Goal: Task Accomplishment & Management: Manage account settings

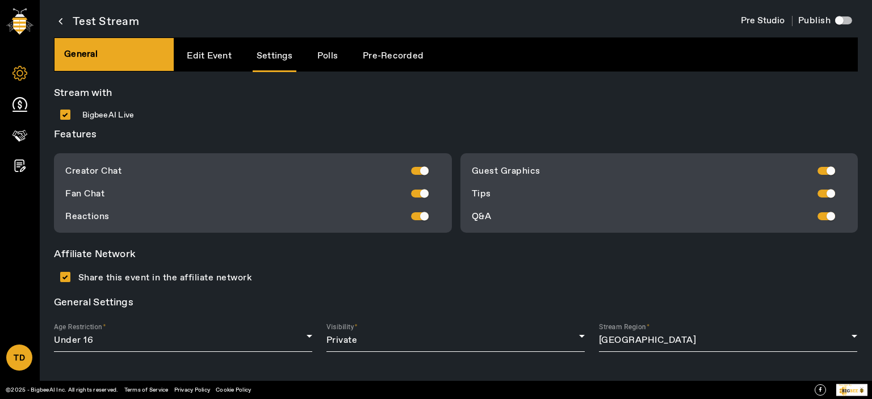
scroll to position [500, 0]
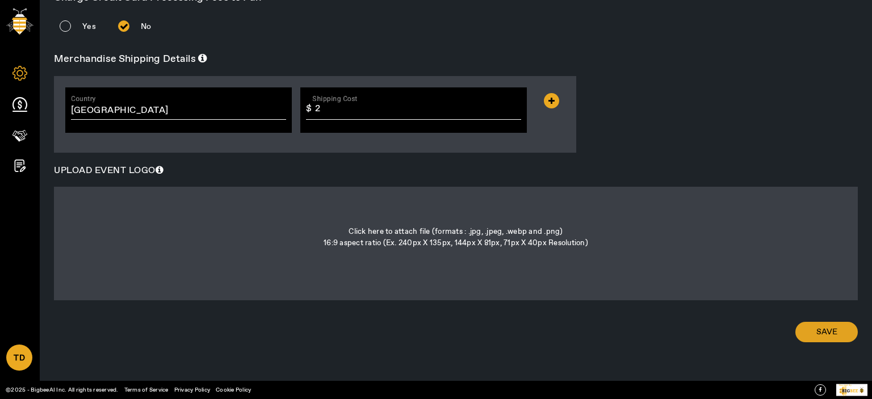
click at [829, 331] on span "Save" at bounding box center [826, 331] width 21 height 11
click at [18, 106] on icon at bounding box center [19, 104] width 15 height 15
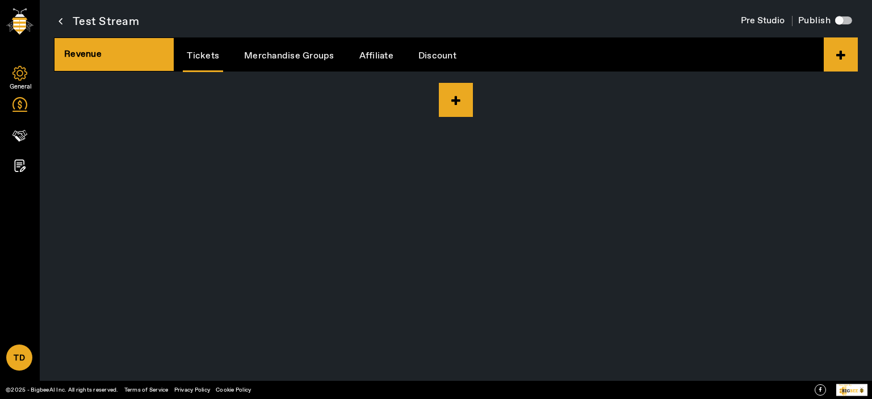
click at [15, 70] on icon at bounding box center [19, 73] width 15 height 15
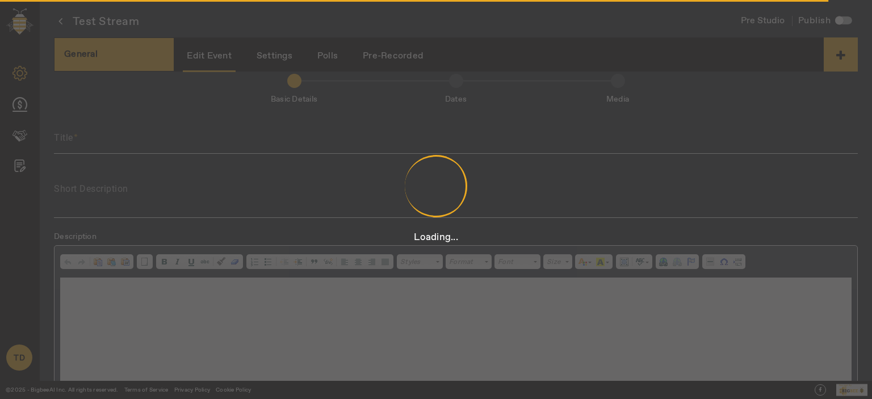
scroll to position [2, 0]
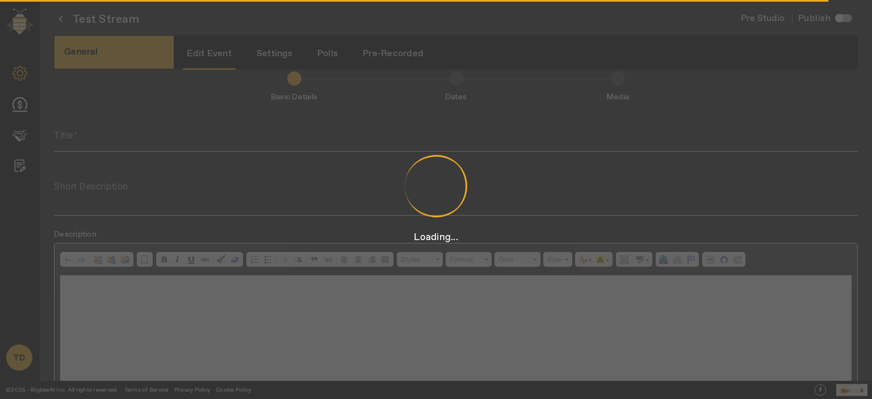
type input "Test Stream"
type textarea "Test Stream"
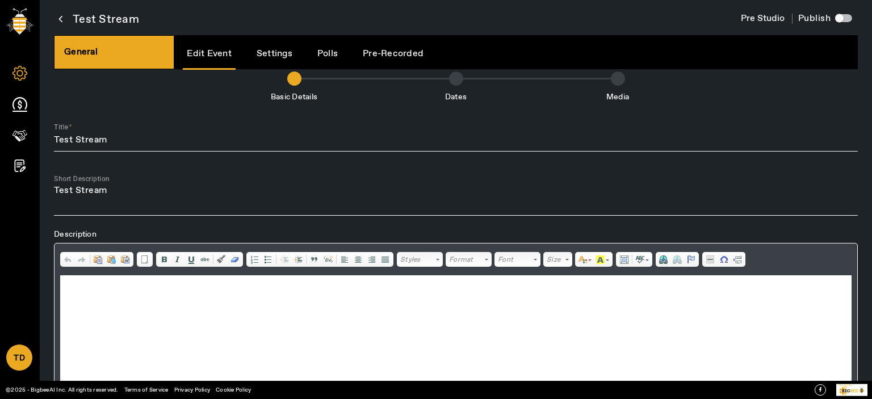
click at [331, 58] on link "Polls" at bounding box center [327, 53] width 28 height 29
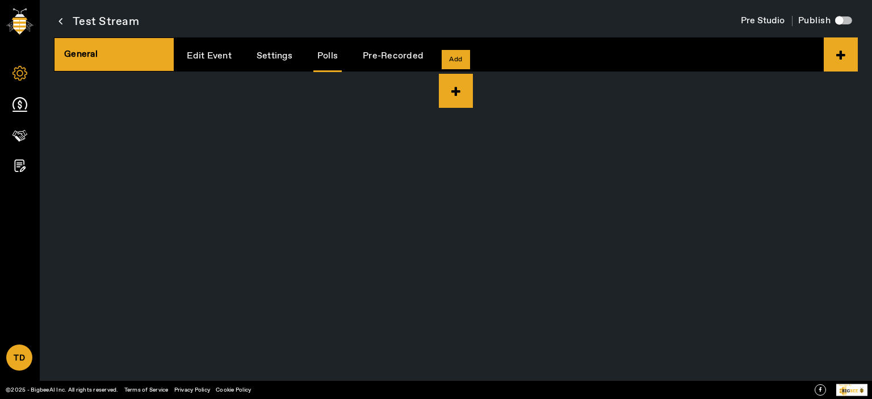
click at [452, 83] on icon at bounding box center [456, 91] width 34 height 34
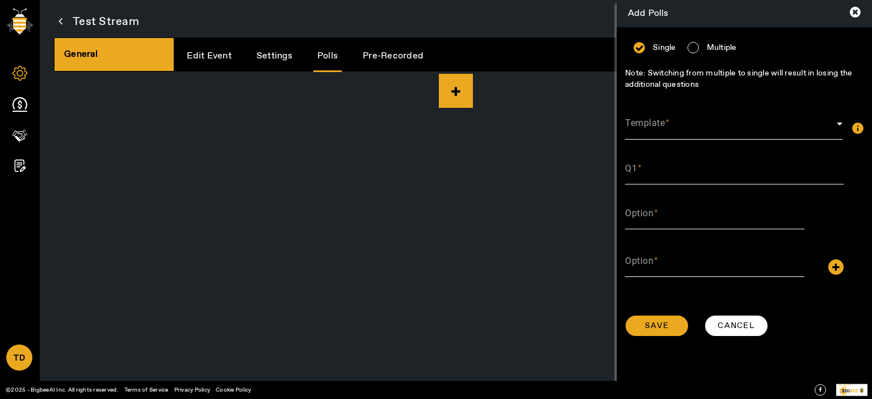
click at [679, 119] on div "Template" at bounding box center [733, 123] width 217 height 32
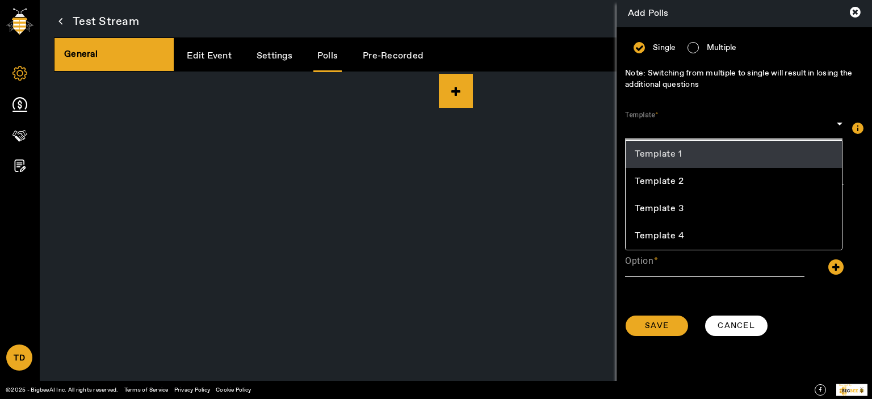
click at [679, 155] on span "Template 1" at bounding box center [657, 155] width 47 height 14
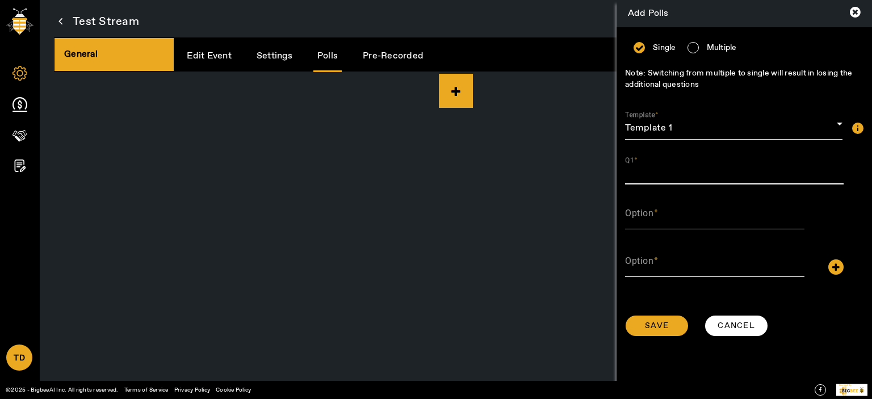
click at [679, 175] on input "Q1" at bounding box center [734, 173] width 218 height 14
type input "Test"
type input "!"
type input "1"
type input "2"
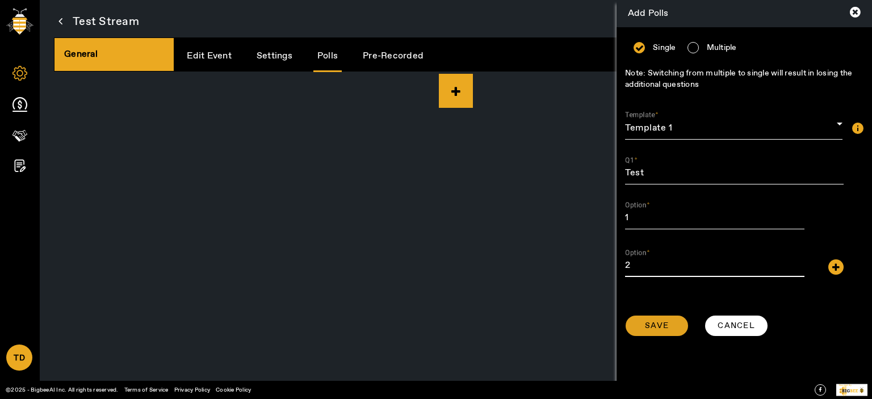
click at [665, 325] on span "Save" at bounding box center [657, 325] width 24 height 11
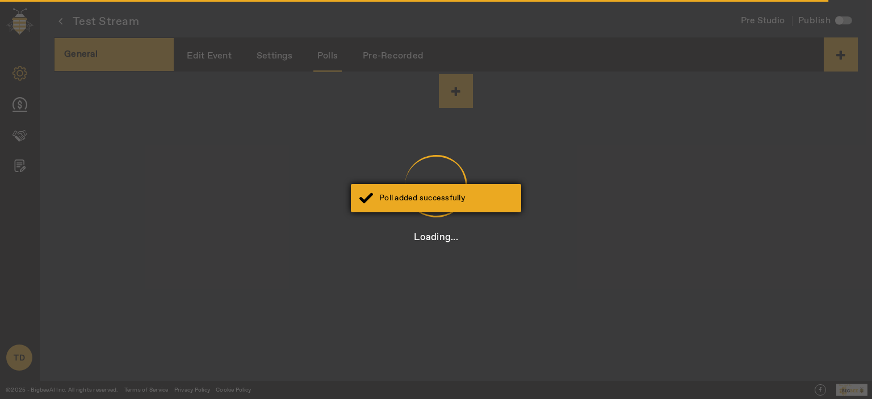
click at [405, 184] on div "Poll added successfully" at bounding box center [436, 198] width 170 height 28
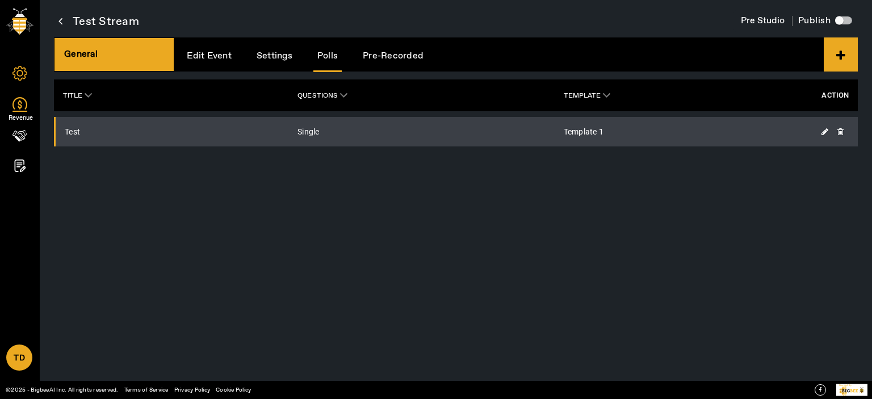
click at [20, 106] on icon at bounding box center [19, 104] width 15 height 15
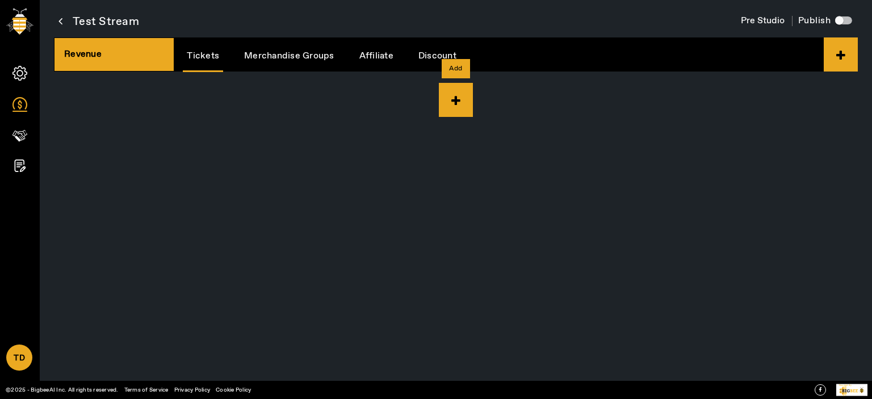
click at [460, 106] on icon at bounding box center [456, 100] width 34 height 34
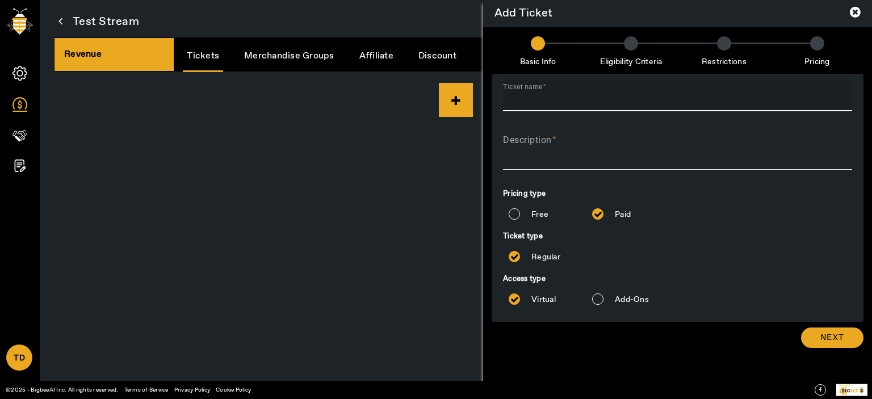
click at [535, 97] on input "Ticket name" at bounding box center [677, 100] width 349 height 14
type input "Live"
type textarea "Live"
click at [834, 340] on span "Next" at bounding box center [832, 337] width 24 height 11
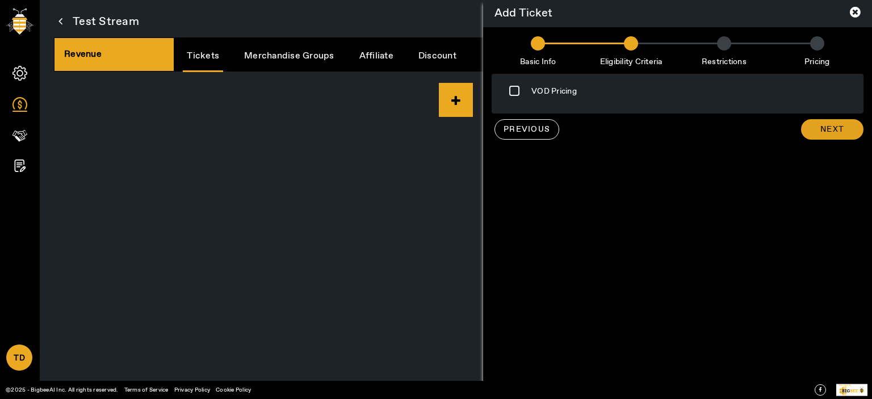
click at [826, 131] on span "Next" at bounding box center [832, 129] width 24 height 11
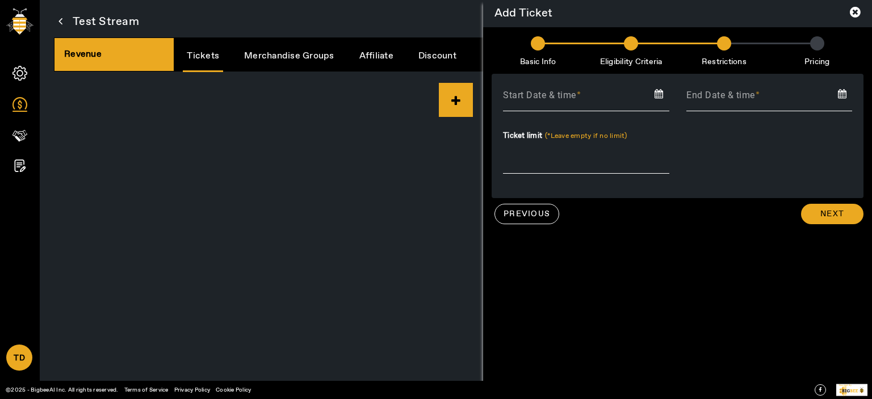
click at [592, 93] on input at bounding box center [585, 96] width 183 height 17
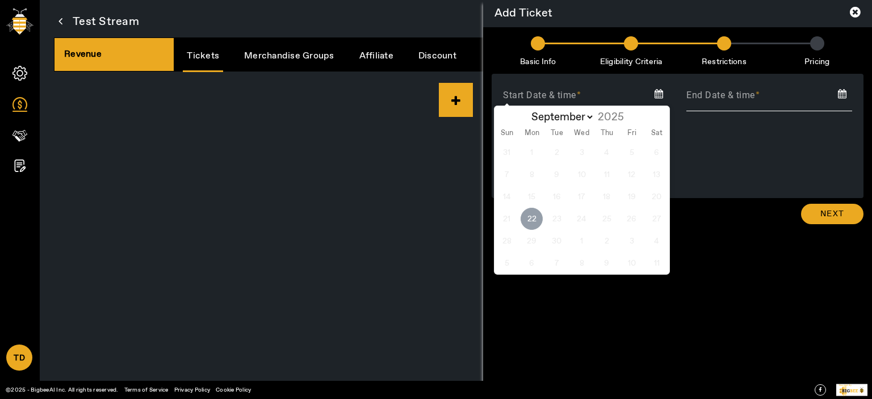
click at [533, 218] on span "22" at bounding box center [531, 219] width 22 height 22
type input "[DATE]"
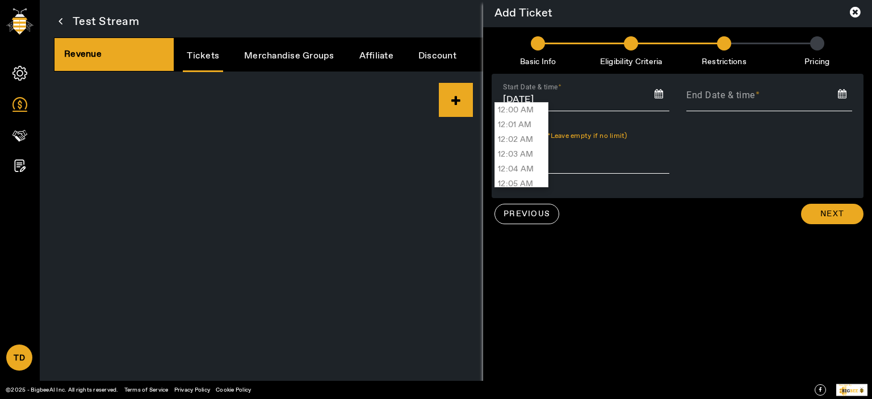
scroll to position [12734, 0]
type input "02:24 PM"
type input "[DATE] 02:24 PM"
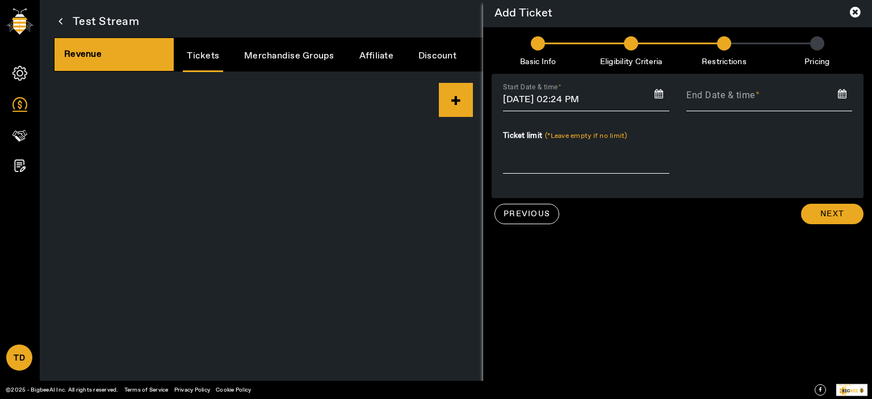
click at [733, 103] on input at bounding box center [769, 96] width 183 height 17
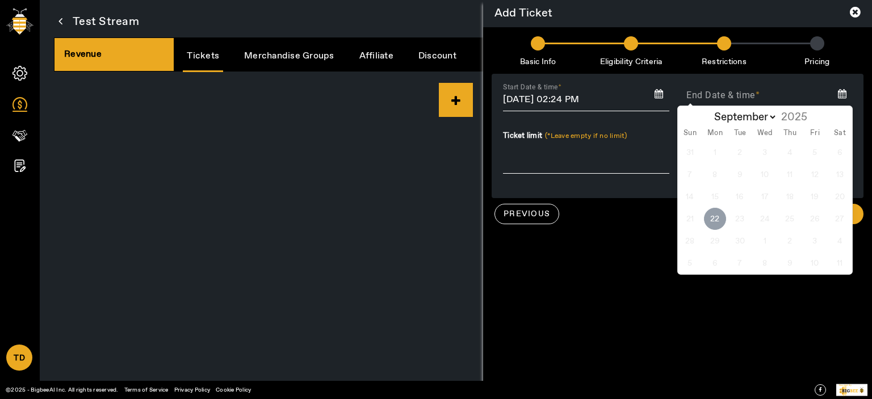
click at [711, 217] on span "22" at bounding box center [715, 219] width 22 height 22
type input "[DATE]"
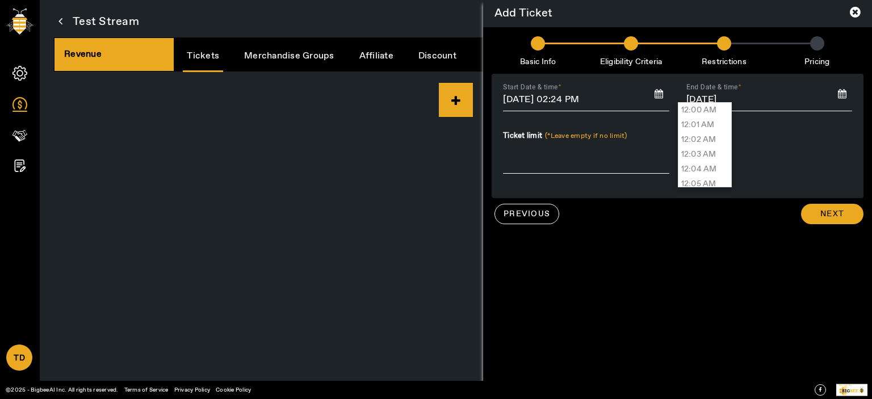
scroll to position [12748, 0]
click at [732, 163] on div "12:00 AM 12:01 AM 12:02 AM 12:03 AM 12:04 AM 12:05 AM 12:06 AM 12:07 AM 12:08 A…" at bounding box center [705, 144] width 54 height 85
type input "05:30 PM"
type input "[DATE] 05:30 PM"
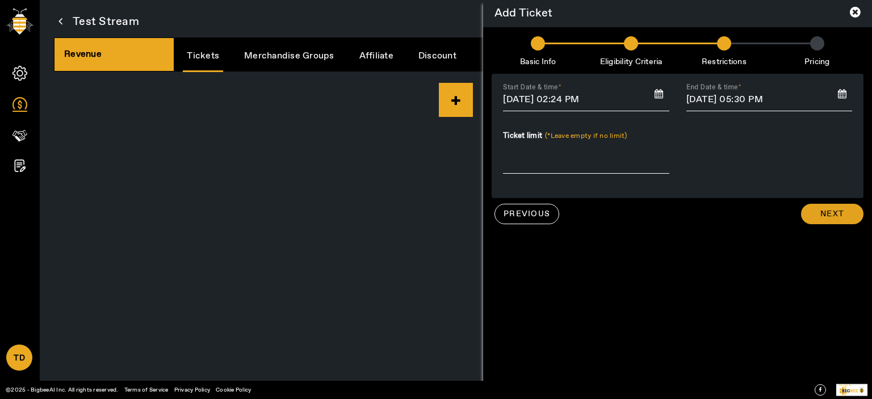
click at [825, 206] on span at bounding box center [832, 213] width 62 height 27
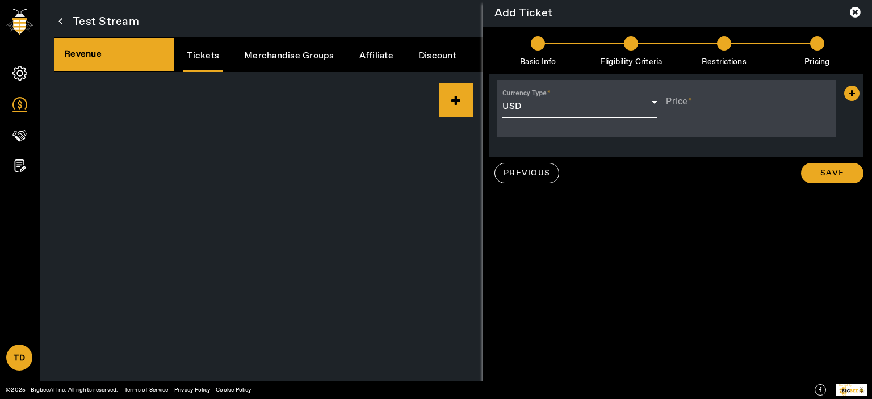
click at [612, 108] on mat-form-field "Currency Type USD" at bounding box center [579, 108] width 155 height 45
click at [698, 106] on input "Price" at bounding box center [743, 106] width 155 height 14
click at [699, 106] on input "Price" at bounding box center [743, 106] width 155 height 14
type input "12.12"
click at [842, 171] on span "Save" at bounding box center [832, 172] width 24 height 11
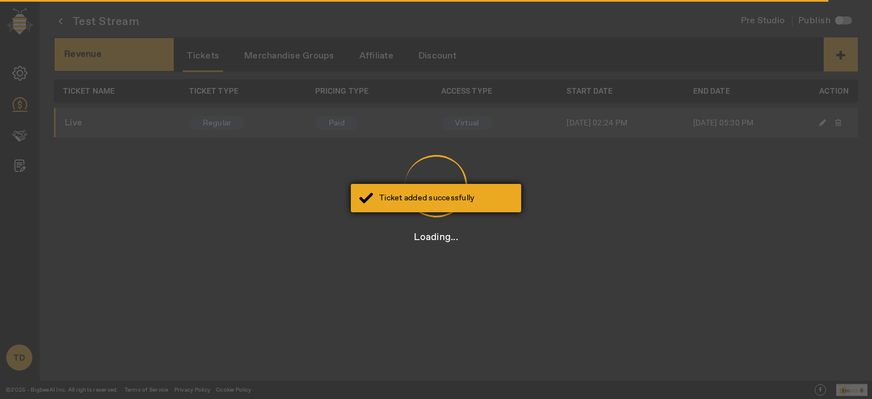
click at [436, 205] on div "Ticket added successfully" at bounding box center [436, 198] width 170 height 28
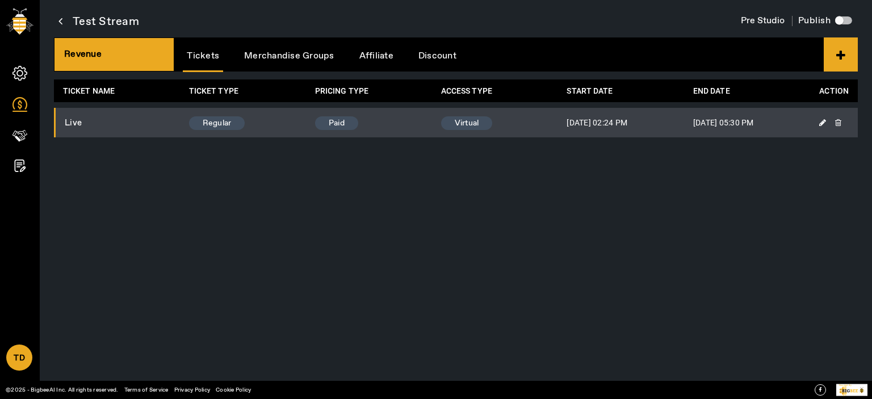
click at [314, 61] on link "Merchandise Groups" at bounding box center [289, 55] width 98 height 29
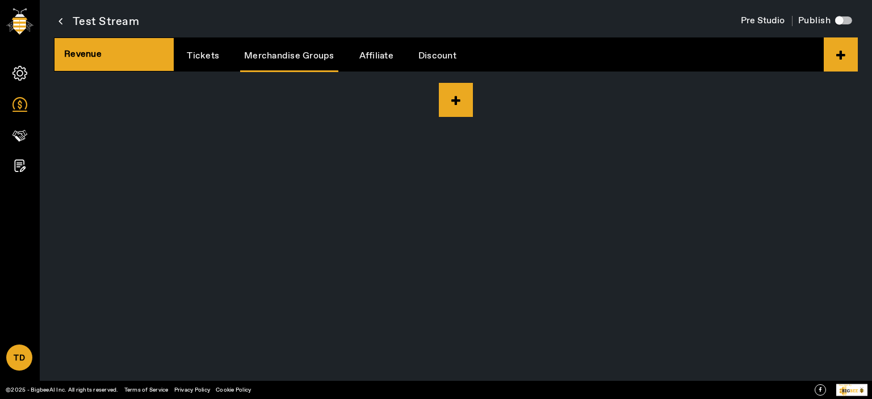
click at [0, 0] on app-root "TD Account Upgrade Plan Purchase Credits Credit Usage Sign Out Test Stream Pre …" at bounding box center [0, 0] width 0 height 0
click at [459, 98] on icon at bounding box center [456, 100] width 34 height 34
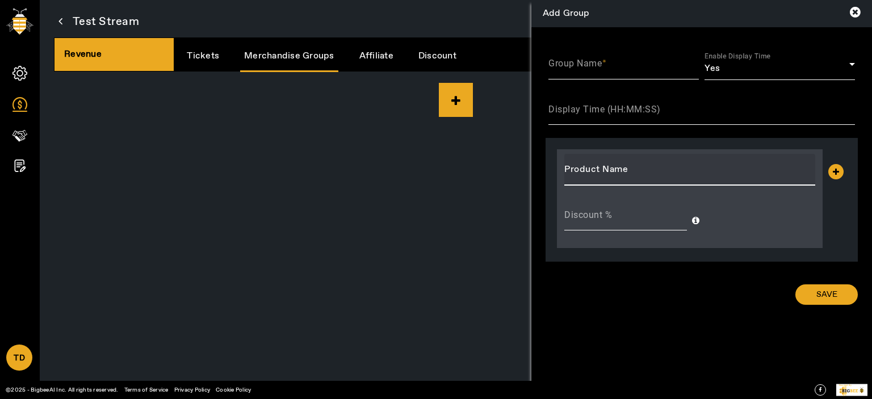
click at [634, 167] on input "Product Name" at bounding box center [689, 170] width 251 height 14
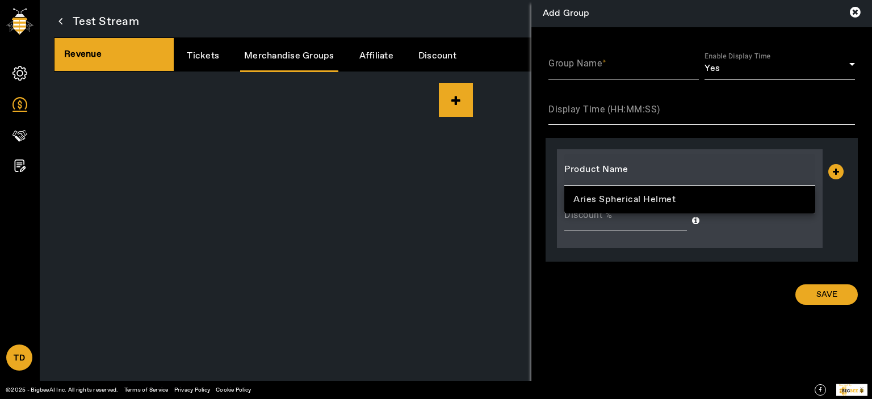
click at [633, 192] on mat-option "Aries Spherical Helmet" at bounding box center [689, 199] width 251 height 27
type input "Aries Spherical Helmet"
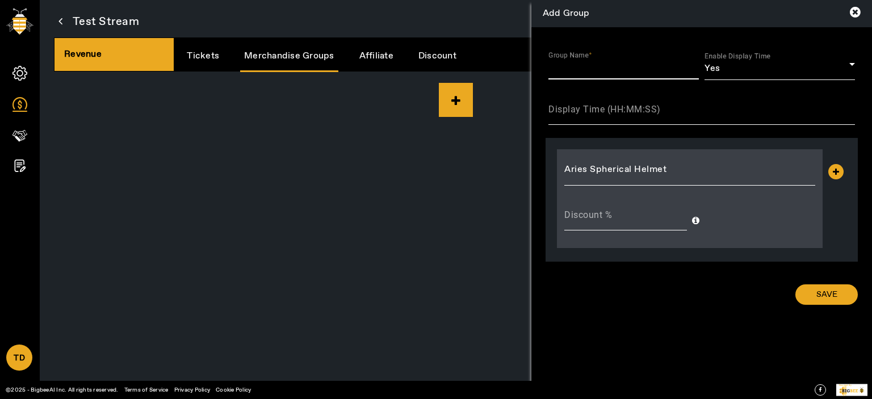
click at [615, 70] on input "Group Name" at bounding box center [623, 68] width 150 height 14
type input "G1"
click at [611, 115] on input "Display Time (HH:MM:SS)" at bounding box center [701, 114] width 306 height 14
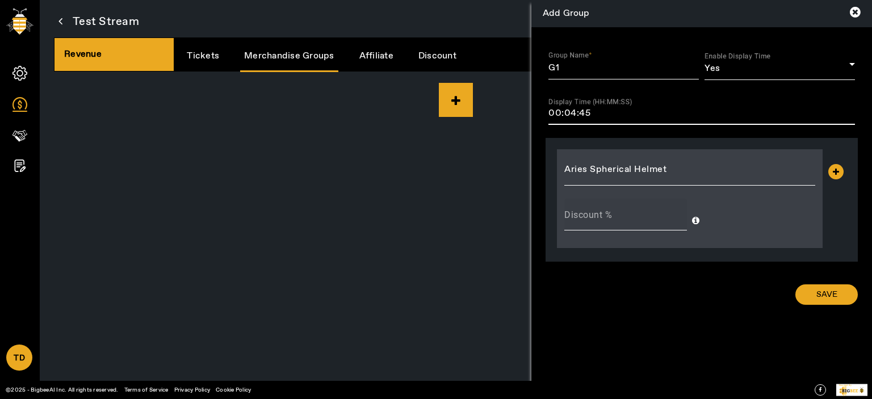
type input "00:04:45"
click at [615, 218] on input "Discount %" at bounding box center [625, 219] width 123 height 14
type input "12"
drag, startPoint x: 822, startPoint y: 293, endPoint x: 871, endPoint y: 285, distance: 49.9
click at [822, 293] on span "SAVE" at bounding box center [826, 294] width 21 height 11
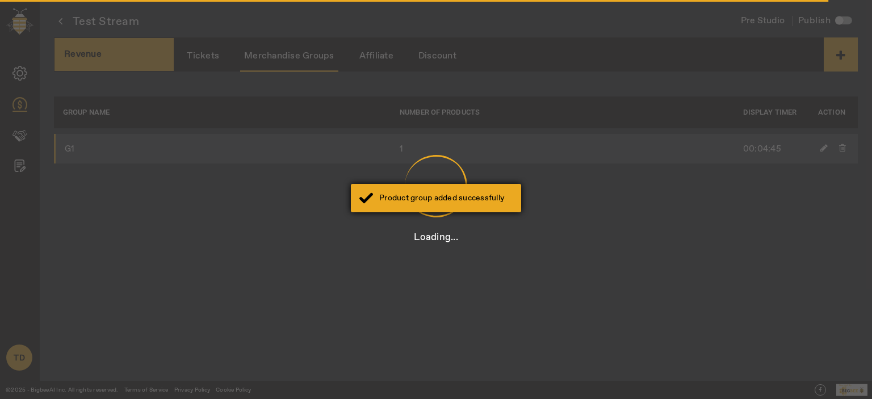
click at [452, 200] on div "Product group added successfully" at bounding box center [445, 197] width 133 height 11
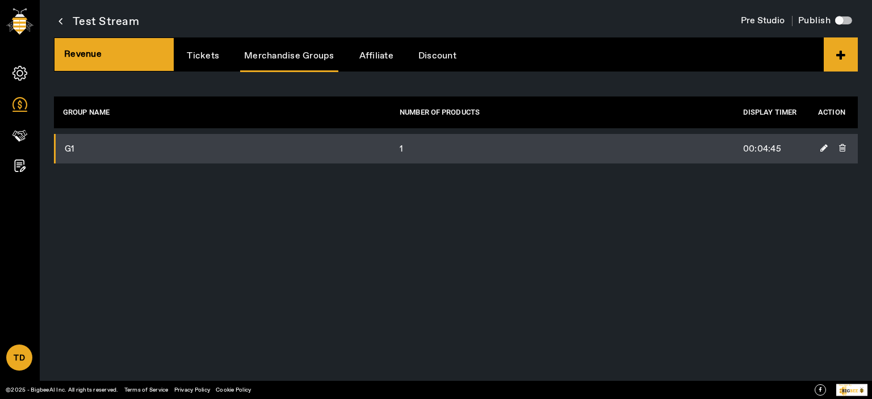
drag, startPoint x: 376, startPoint y: 54, endPoint x: 463, endPoint y: 71, distance: 88.5
click at [377, 54] on link "Affiliate" at bounding box center [376, 55] width 42 height 29
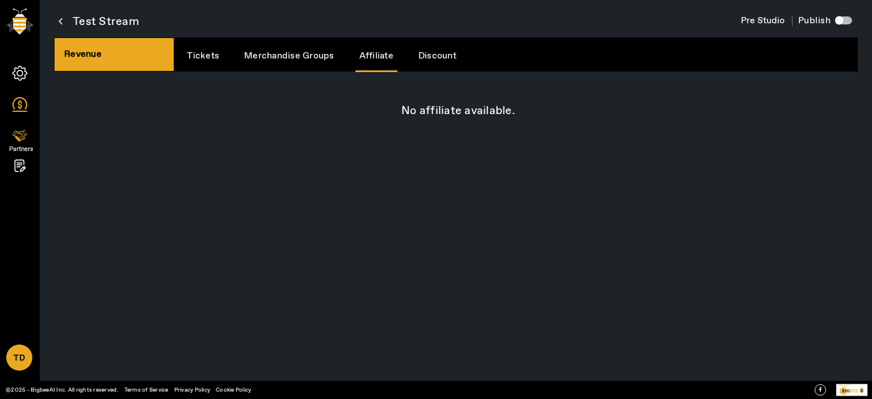
click at [25, 138] on icon at bounding box center [19, 135] width 15 height 11
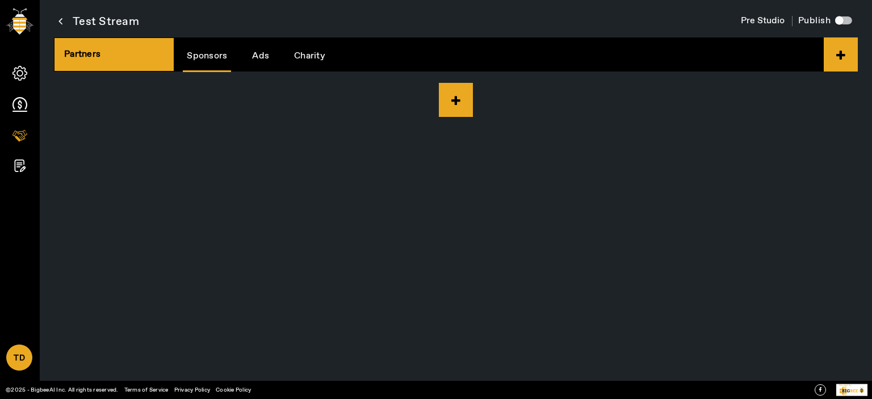
click at [317, 57] on link "Charity" at bounding box center [309, 55] width 39 height 29
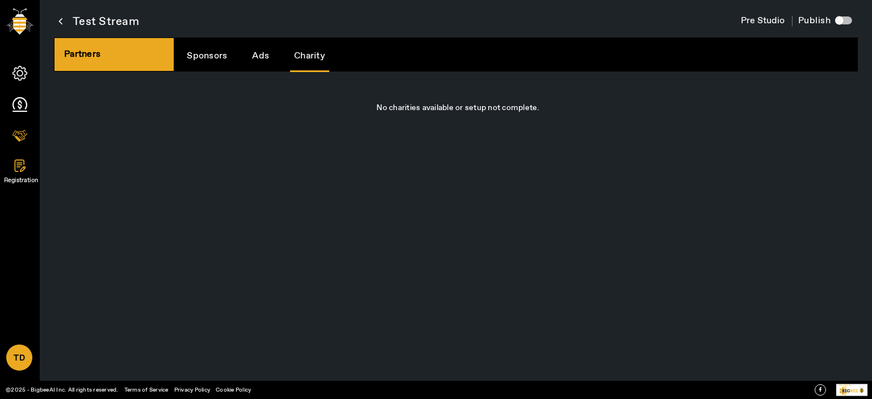
click at [20, 161] on icon at bounding box center [19, 165] width 15 height 12
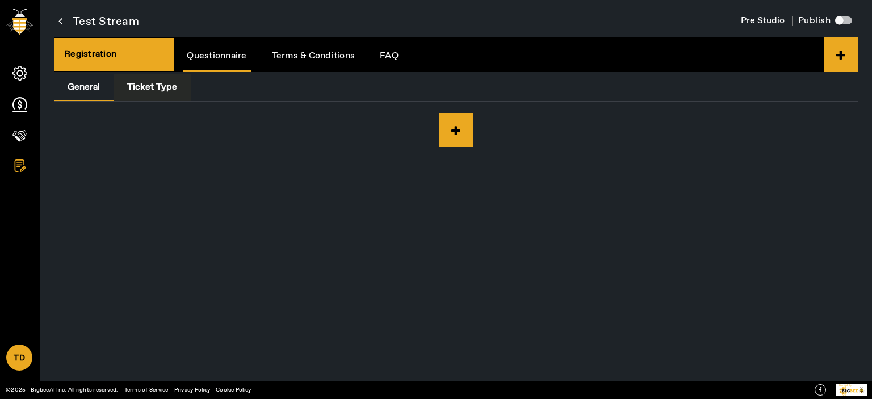
click at [157, 90] on span "Ticket Type" at bounding box center [152, 87] width 50 height 9
click at [393, 57] on link "FAQ" at bounding box center [389, 55] width 27 height 29
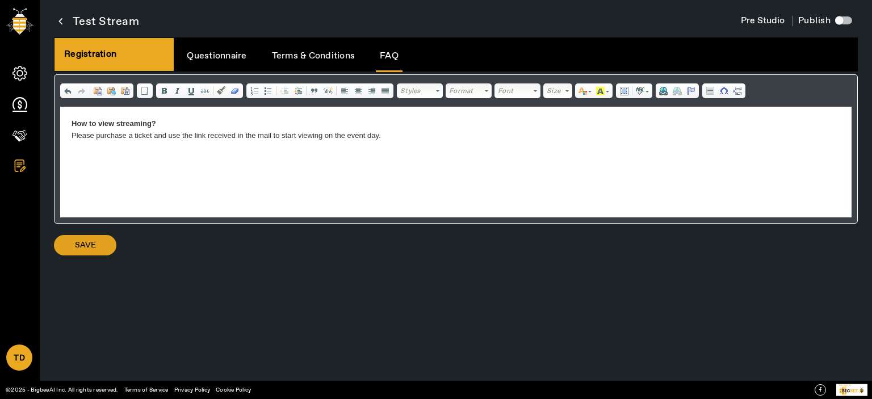
click at [96, 247] on span at bounding box center [85, 245] width 62 height 27
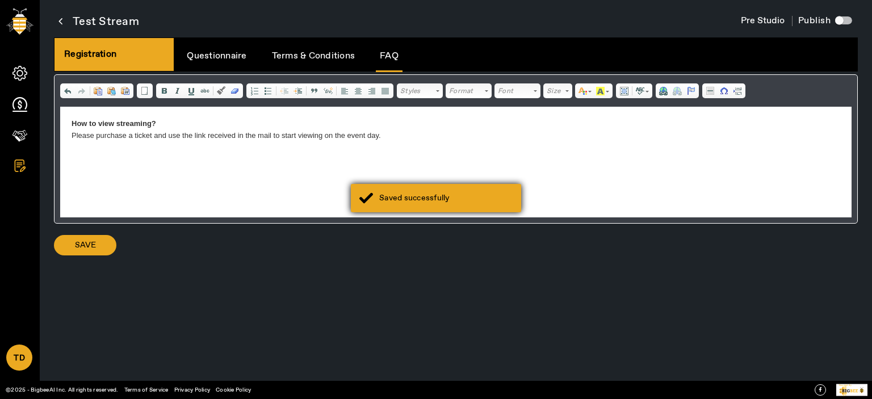
click at [398, 198] on div "Saved successfully" at bounding box center [445, 197] width 133 height 11
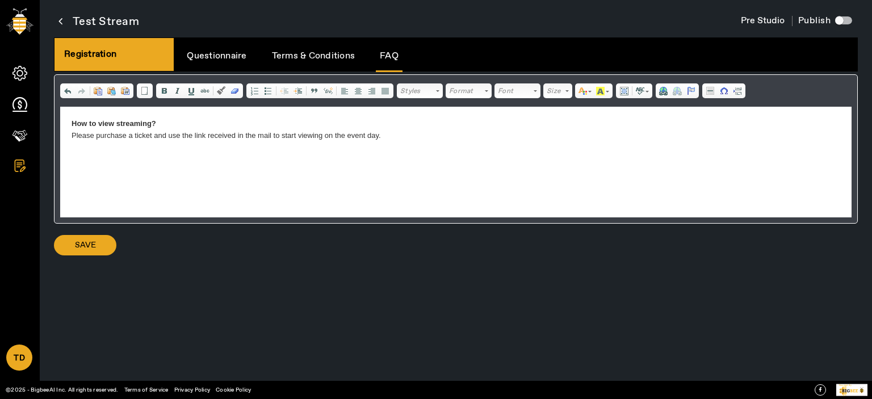
click at [848, 15] on div "button" at bounding box center [839, 20] width 23 height 23
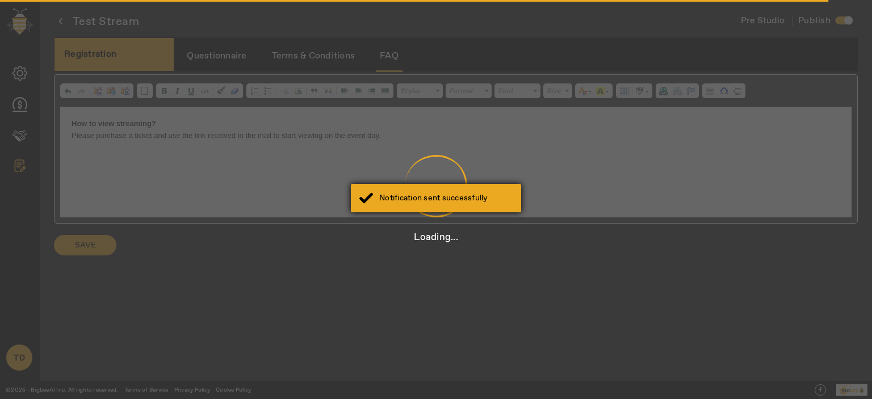
click at [472, 210] on div "Notification sent successfully" at bounding box center [436, 198] width 170 height 28
click at [472, 199] on div "Event published successfully" at bounding box center [445, 197] width 133 height 11
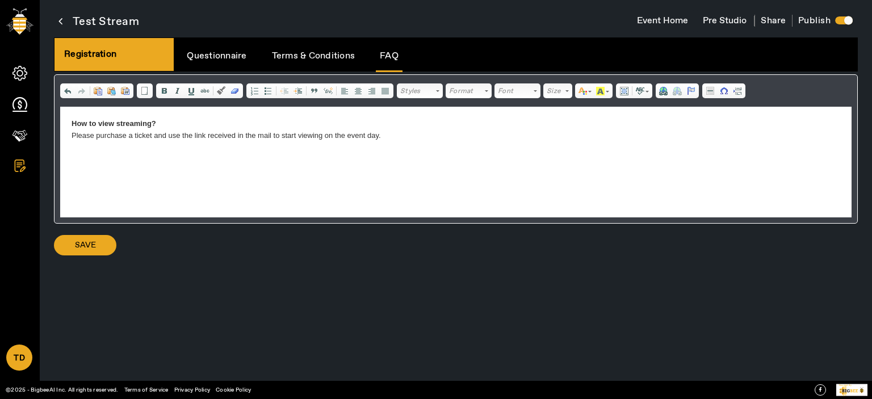
click at [62, 18] on icon at bounding box center [60, 21] width 4 height 14
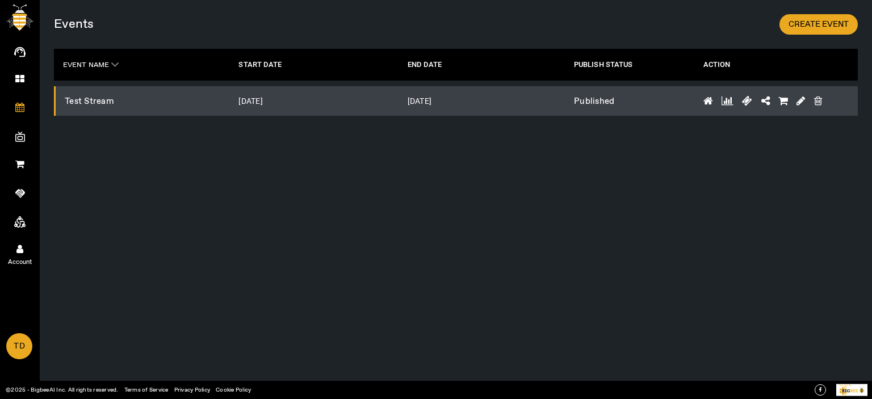
click at [24, 251] on link "Account" at bounding box center [20, 248] width 40 height 28
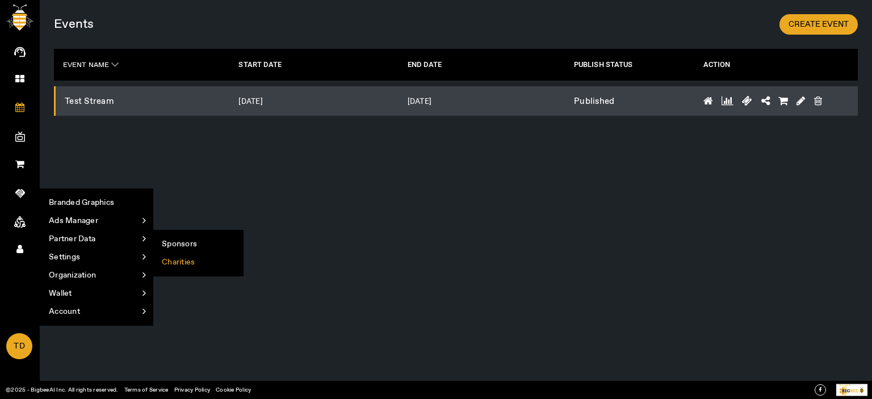
click at [180, 260] on li "Charities" at bounding box center [198, 262] width 90 height 18
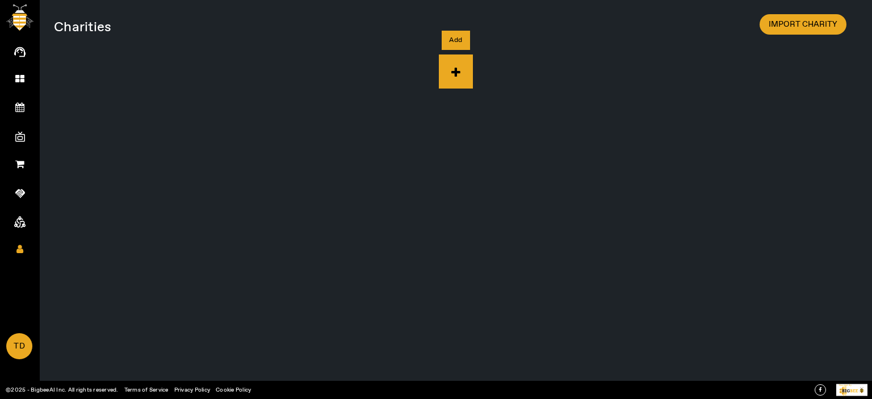
click at [451, 70] on icon at bounding box center [456, 71] width 34 height 34
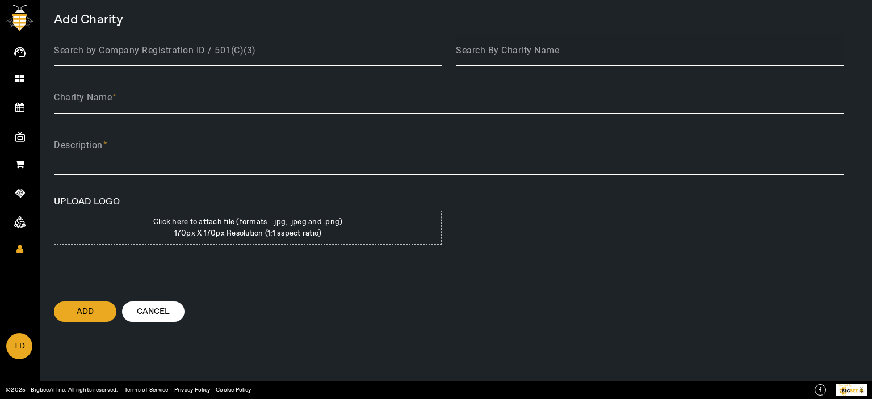
click at [588, 51] on input "Search By Charity Name" at bounding box center [650, 55] width 388 height 14
type input "feeding americ"
click at [54, 301] on button "Add" at bounding box center [85, 311] width 62 height 20
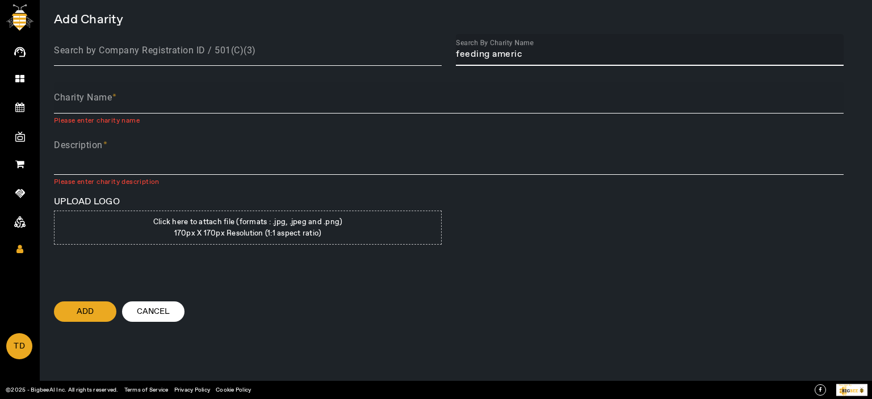
click at [432, 97] on input "Charity Name" at bounding box center [448, 102] width 789 height 14
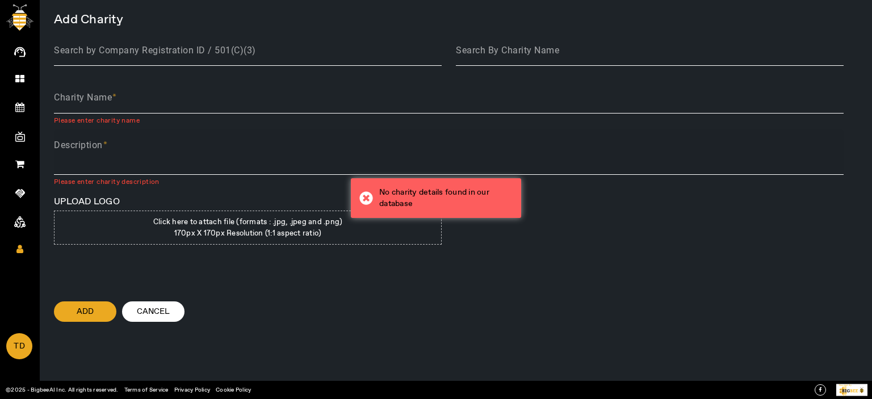
drag, startPoint x: 464, startPoint y: 195, endPoint x: 493, endPoint y: 163, distance: 43.0
click at [465, 194] on div "No charity details found in our database" at bounding box center [445, 198] width 133 height 23
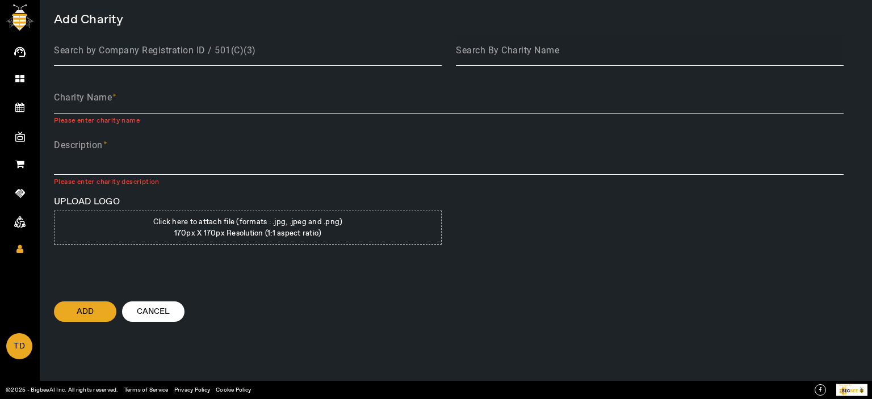
click at [502, 54] on mat-label "Search By Charity Name" at bounding box center [507, 50] width 103 height 11
click at [502, 54] on input "Search By Charity Name" at bounding box center [650, 55] width 388 height 14
click at [162, 87] on div "Charity Name" at bounding box center [448, 98] width 789 height 32
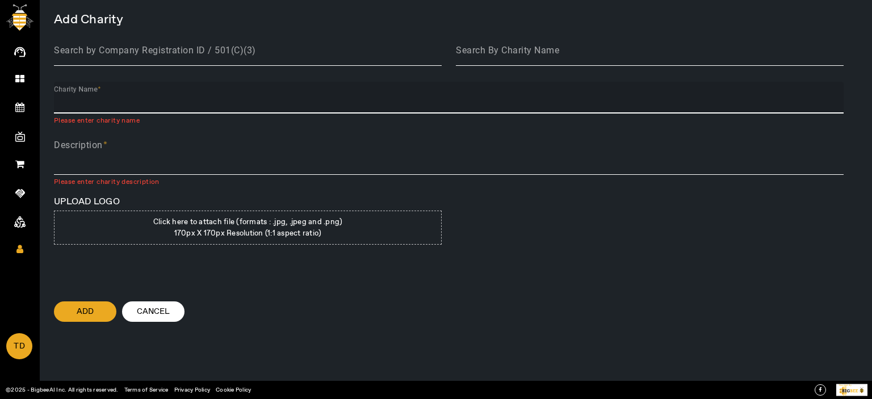
type input "D"
type input "Feeding America"
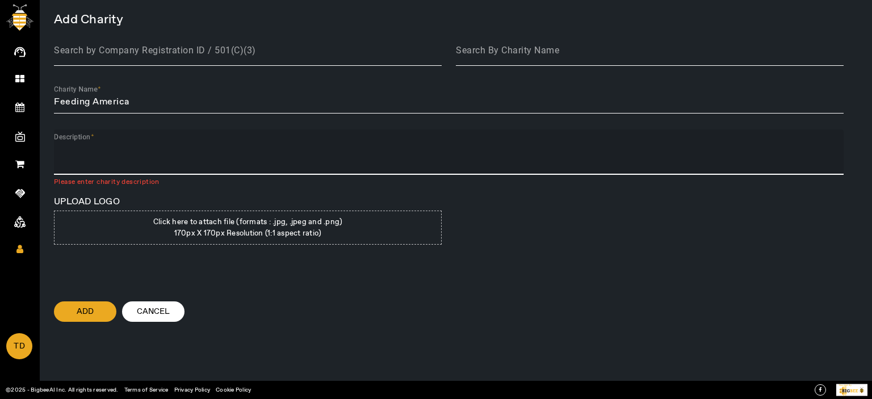
click at [92, 158] on textarea "Description" at bounding box center [448, 156] width 789 height 27
paste textarea "Feeding America is a [GEOGRAPHIC_DATA]–based non-profit organization that is a …"
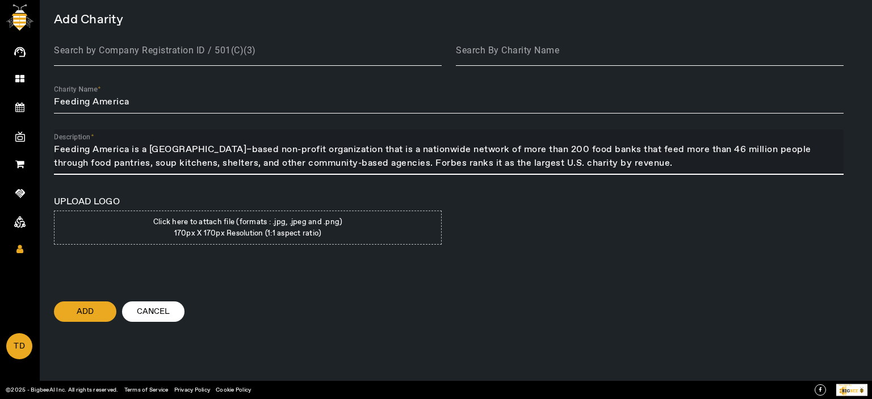
type textarea "Feeding America is a [GEOGRAPHIC_DATA]–based non-profit organization that is a …"
click at [211, 242] on label "Click here to attach file (formats : .jpg, .jpeg and .png) 170px X 170px Resolu…" at bounding box center [248, 228] width 388 height 34
click at [211, 246] on input "Click here to attach file (formats : .jpg, .jpeg and .png) 170px X 170px Resolu…" at bounding box center [248, 246] width 174 height 1
type input "C:\fakepath\Feeding_America_logo.svg.png"
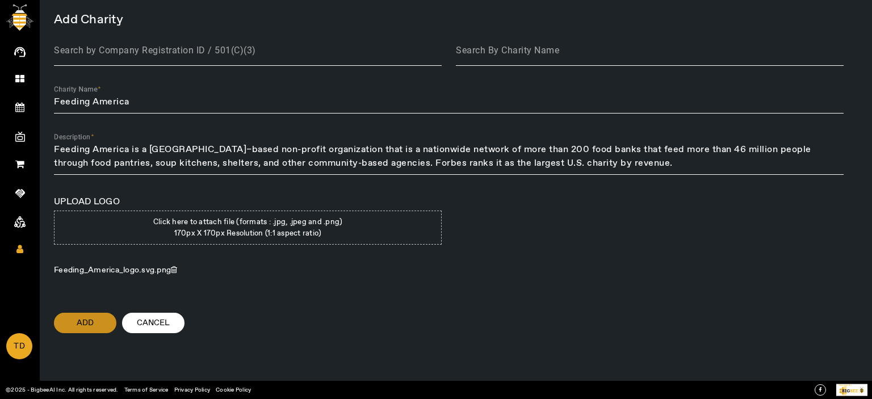
click at [107, 320] on span at bounding box center [85, 322] width 62 height 27
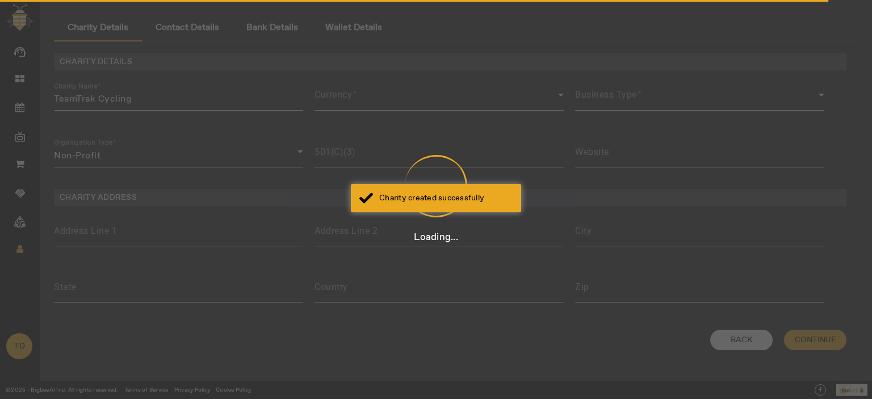
type input "Feeding America"
click at [395, 197] on div "Charity created successfully" at bounding box center [445, 197] width 133 height 11
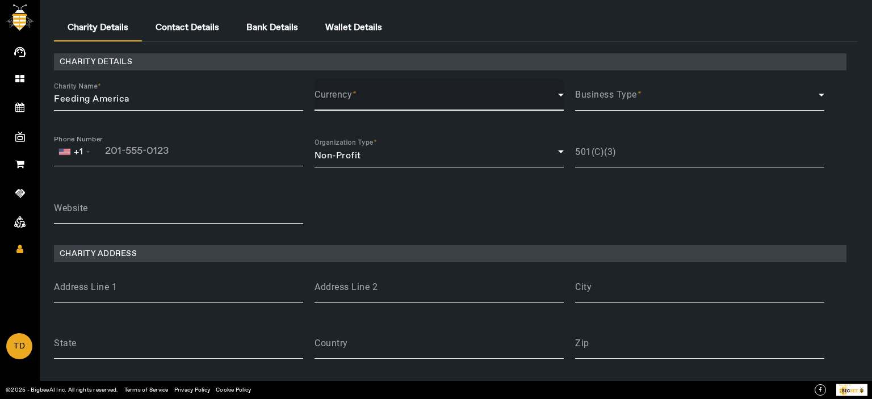
click at [361, 98] on span at bounding box center [435, 100] width 243 height 10
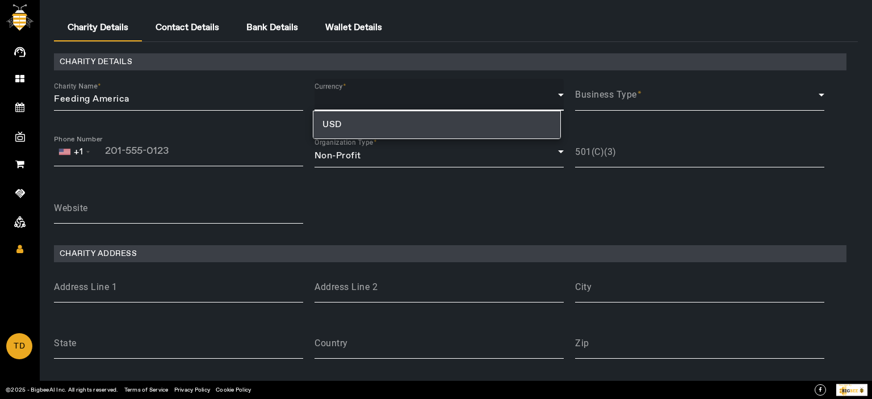
click at [343, 127] on mat-option "USD" at bounding box center [436, 124] width 246 height 27
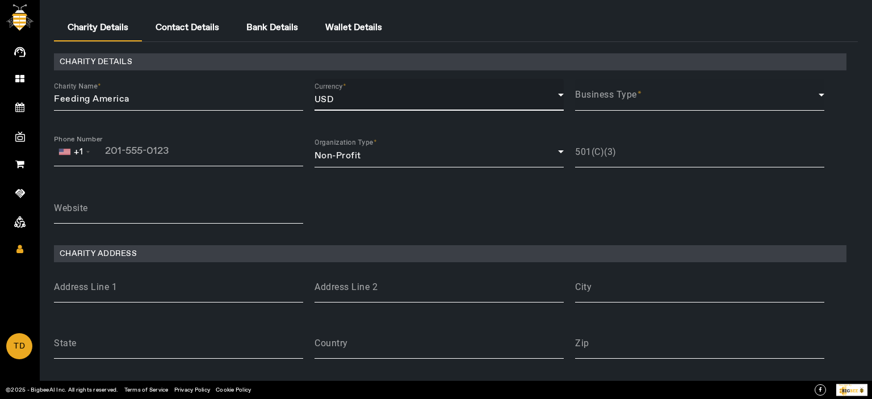
click at [625, 102] on span at bounding box center [696, 100] width 243 height 10
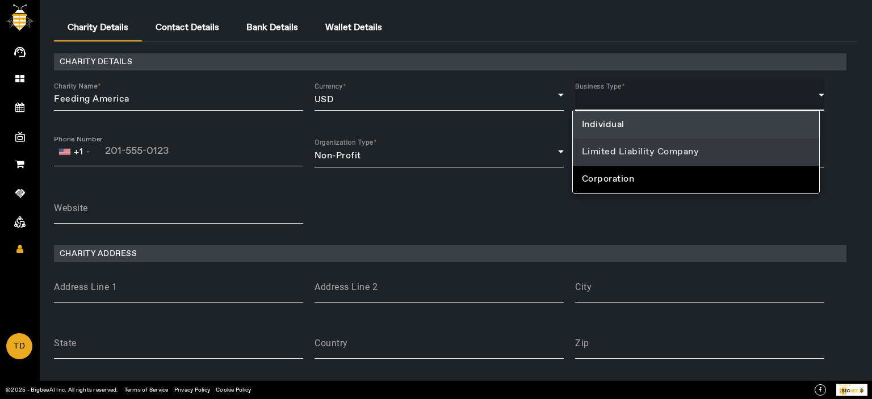
click at [611, 149] on span "Limited Liability Company" at bounding box center [640, 152] width 117 height 14
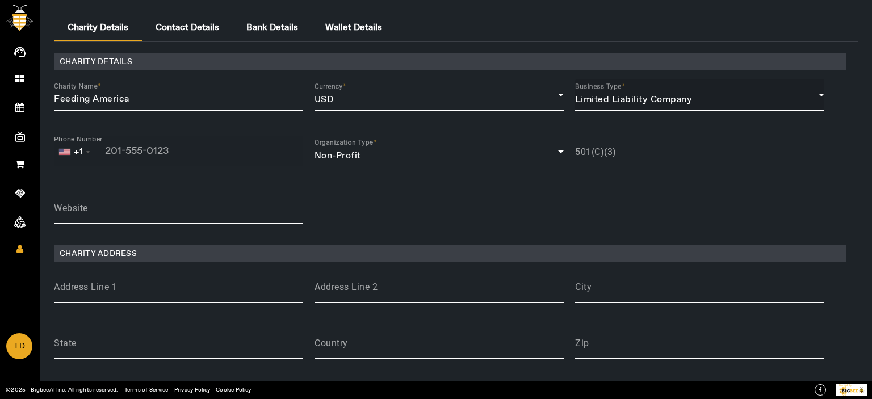
click at [148, 146] on input "tel" at bounding box center [148, 150] width 188 height 11
type input "12123442322"
click at [399, 157] on div "Non-Profit" at bounding box center [435, 156] width 243 height 14
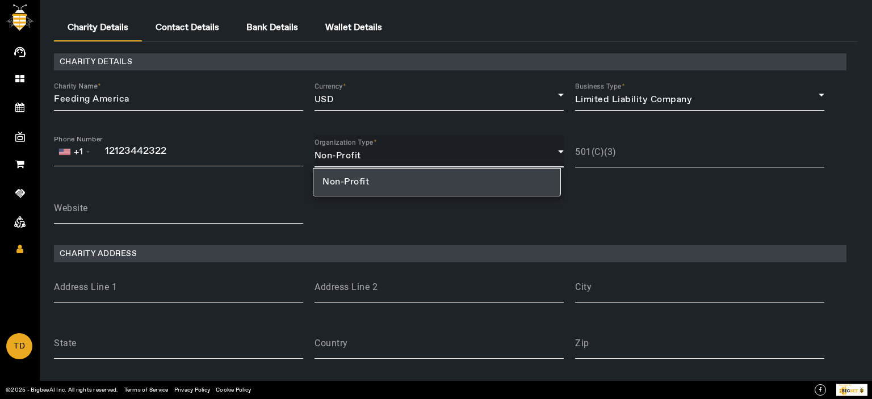
click at [400, 157] on div at bounding box center [436, 199] width 872 height 399
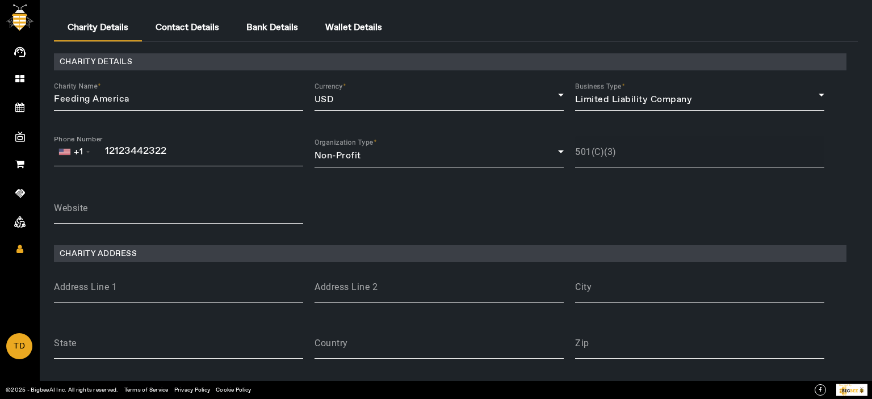
click at [604, 156] on mat-label "501(C)(3)" at bounding box center [595, 151] width 41 height 11
click at [604, 156] on input "501(C)(3)" at bounding box center [699, 156] width 249 height 14
type input "1234567"
click at [71, 216] on input "Website" at bounding box center [178, 212] width 249 height 14
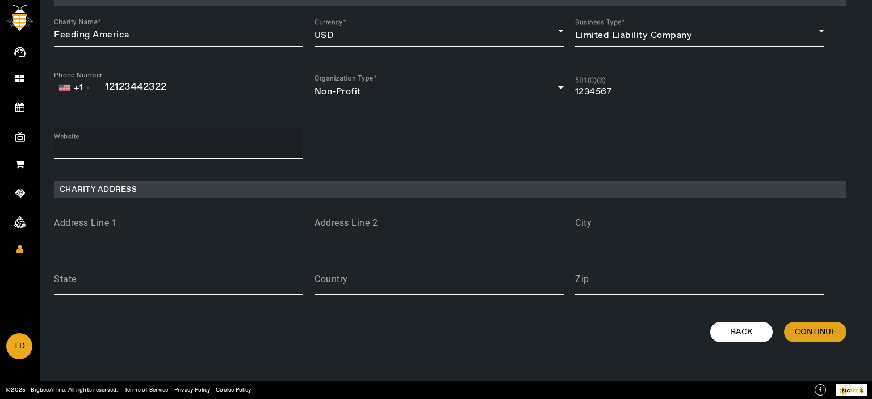
click at [814, 329] on span "Continue" at bounding box center [814, 331] width 41 height 11
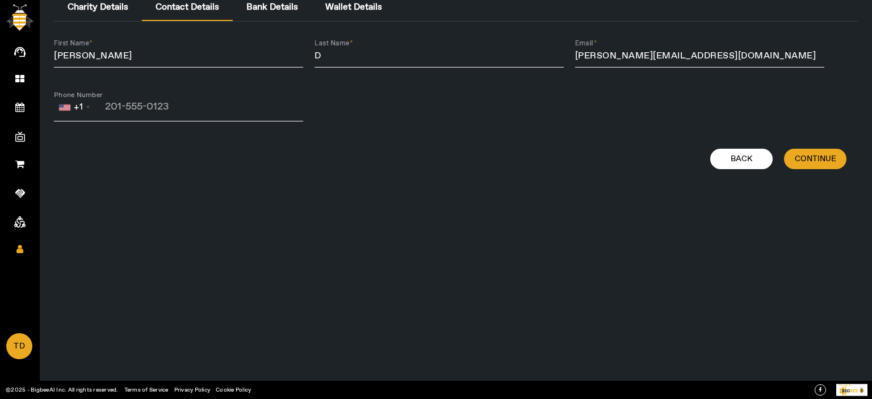
scroll to position [0, 0]
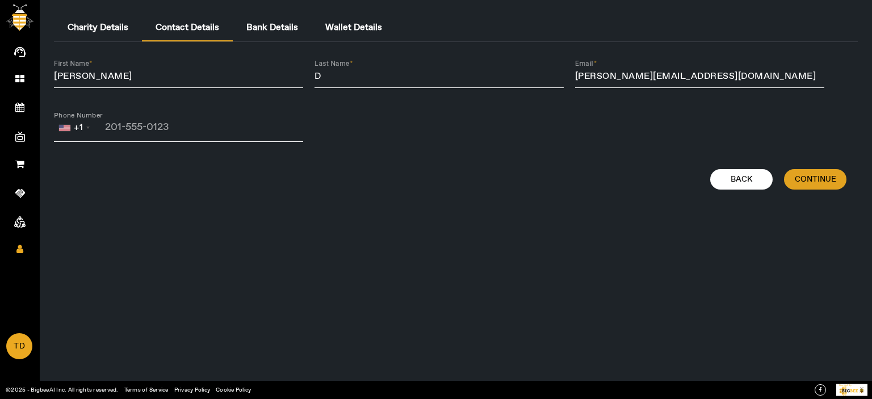
click at [810, 183] on span "Continue" at bounding box center [814, 179] width 41 height 11
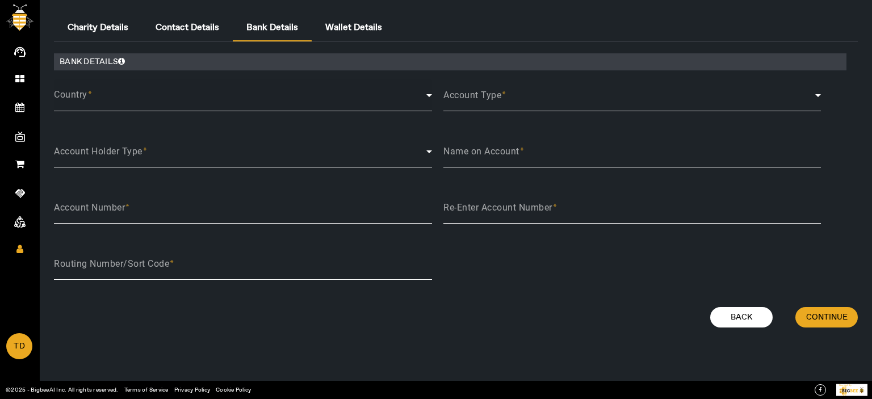
click at [96, 86] on div "Country" at bounding box center [243, 95] width 378 height 32
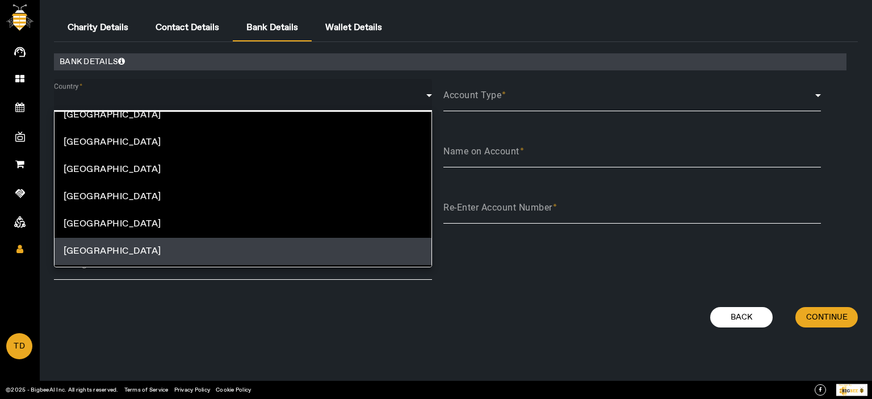
scroll to position [5947, 0]
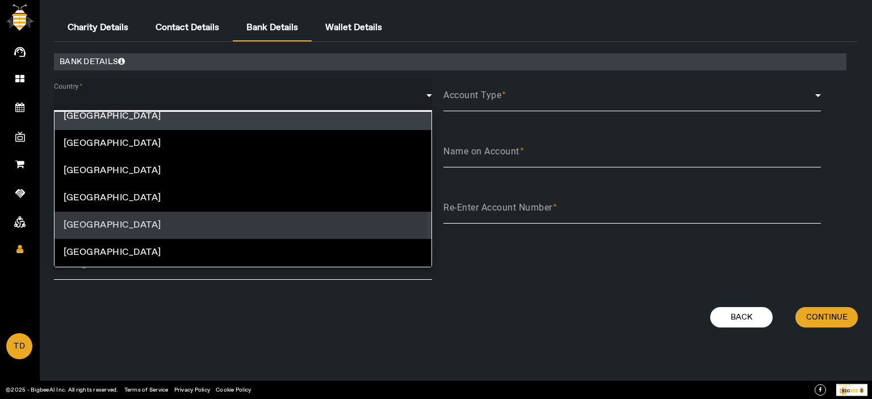
click at [135, 225] on mat-option "[GEOGRAPHIC_DATA]" at bounding box center [242, 225] width 377 height 27
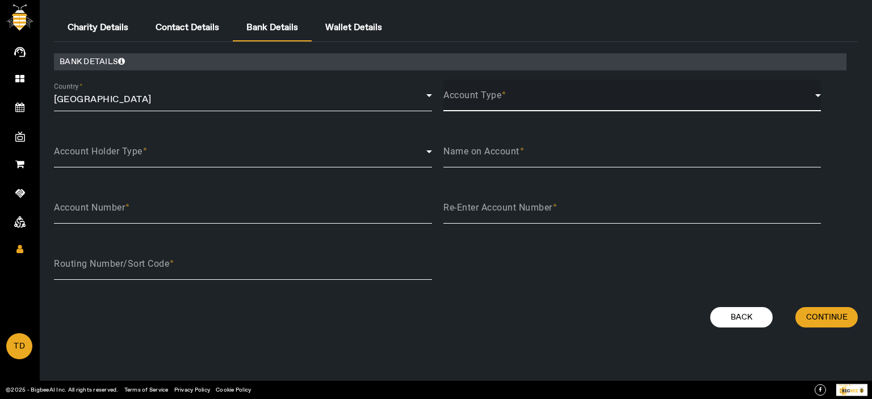
click at [506, 102] on span at bounding box center [629, 100] width 372 height 10
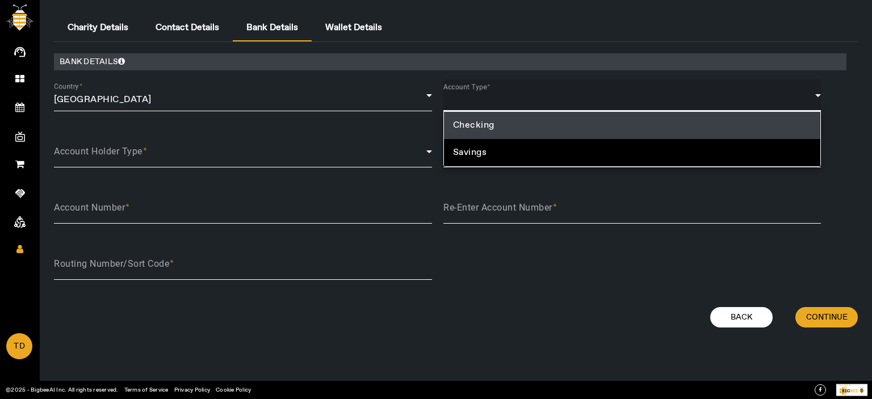
click at [474, 119] on span "Checking" at bounding box center [473, 126] width 41 height 14
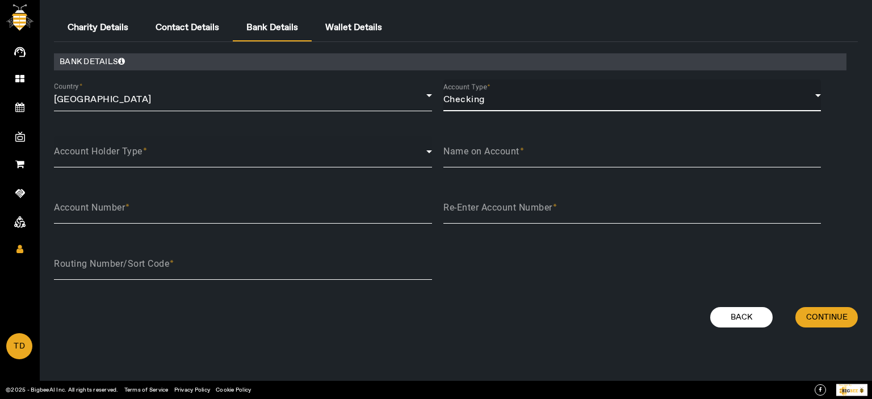
click at [94, 152] on span at bounding box center [240, 157] width 372 height 10
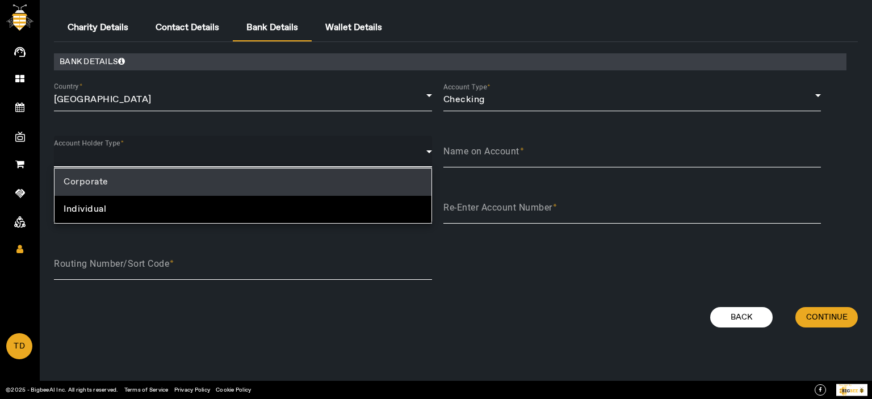
click at [89, 178] on mat-option "Corporate" at bounding box center [242, 182] width 377 height 27
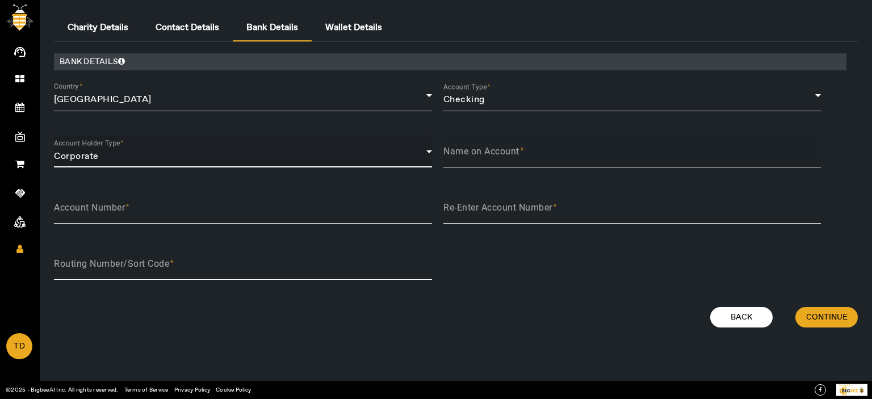
click at [464, 158] on input "Name on Account" at bounding box center [632, 156] width 378 height 14
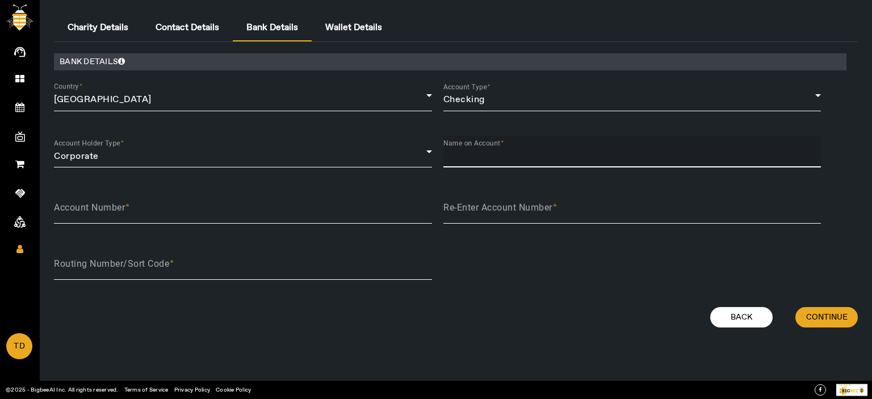
click at [464, 158] on input "Name on Account" at bounding box center [632, 156] width 378 height 14
type input "Feeding America"
click at [173, 213] on input "Account Number" at bounding box center [243, 212] width 378 height 14
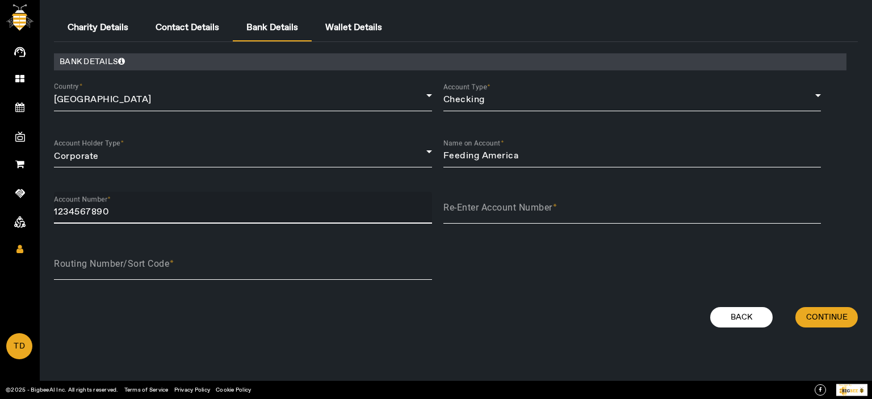
type input "1234567890"
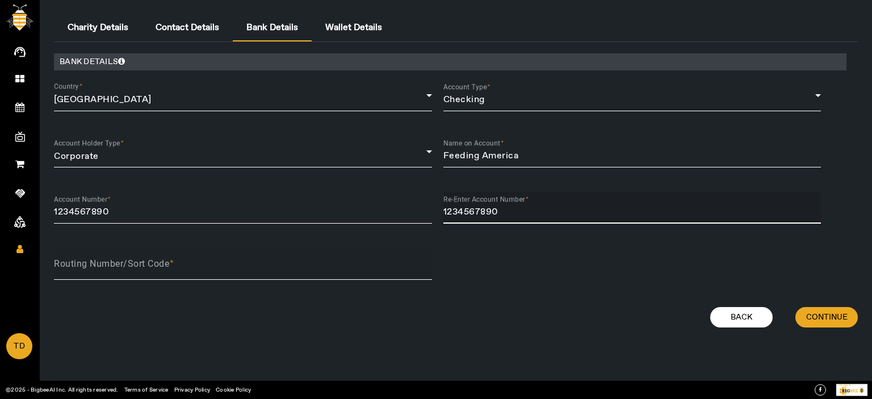
type input "1234567890"
click at [127, 276] on div "Routing Number/Sort Code" at bounding box center [243, 264] width 378 height 32
type input "242345344"
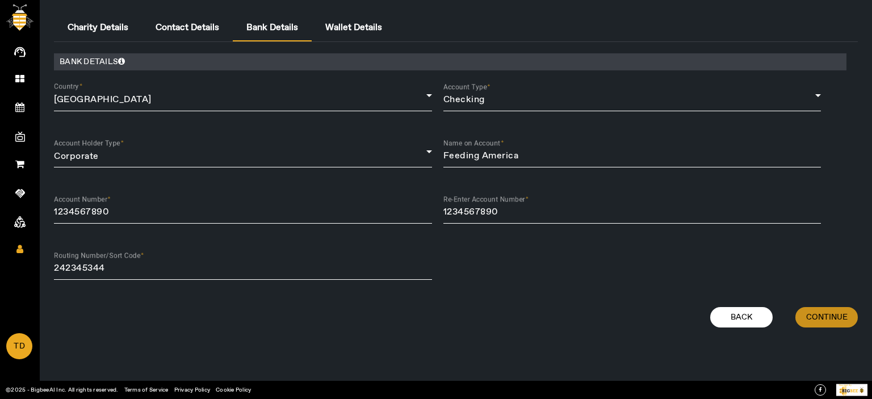
click at [837, 309] on span at bounding box center [826, 317] width 62 height 27
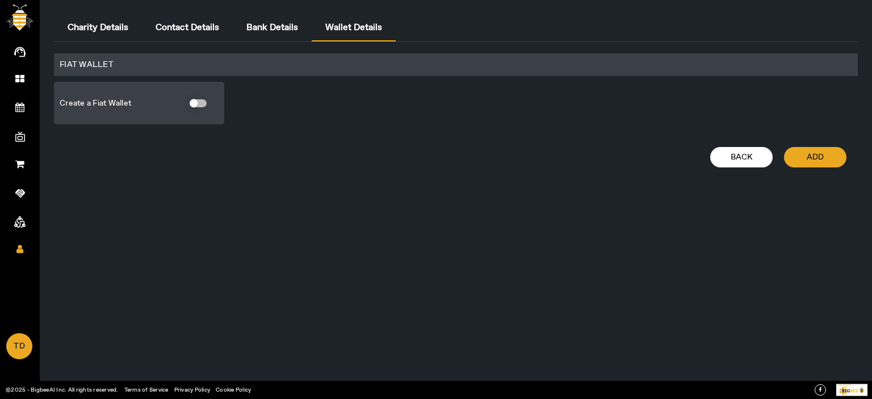
click at [191, 104] on div "button" at bounding box center [194, 103] width 9 height 9
click at [825, 152] on span at bounding box center [815, 157] width 62 height 27
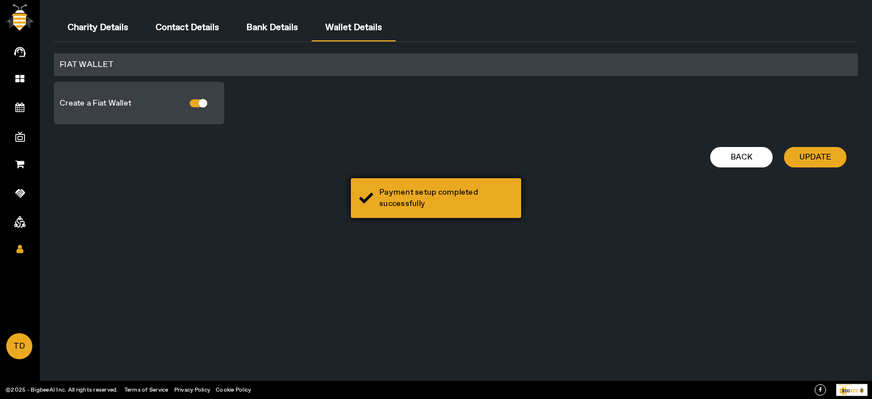
click at [443, 183] on div "Payment setup completed successfully" at bounding box center [436, 198] width 170 height 40
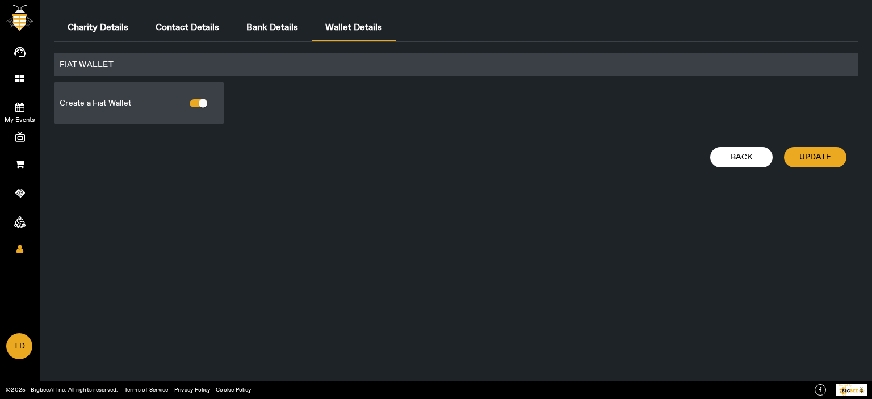
click at [20, 108] on icon at bounding box center [19, 107] width 9 height 10
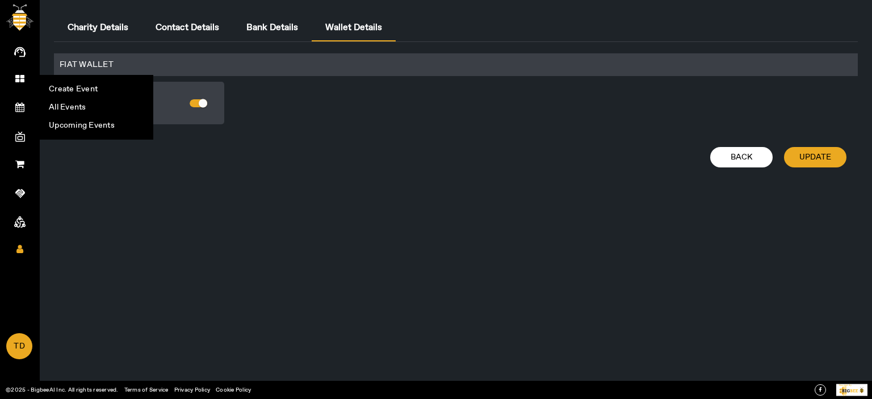
click at [72, 112] on li "All Events" at bounding box center [96, 107] width 112 height 18
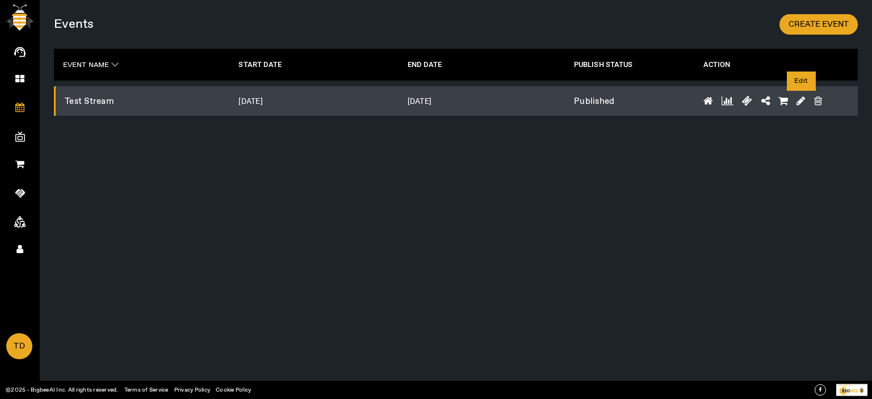
click at [797, 99] on icon at bounding box center [800, 101] width 9 height 10
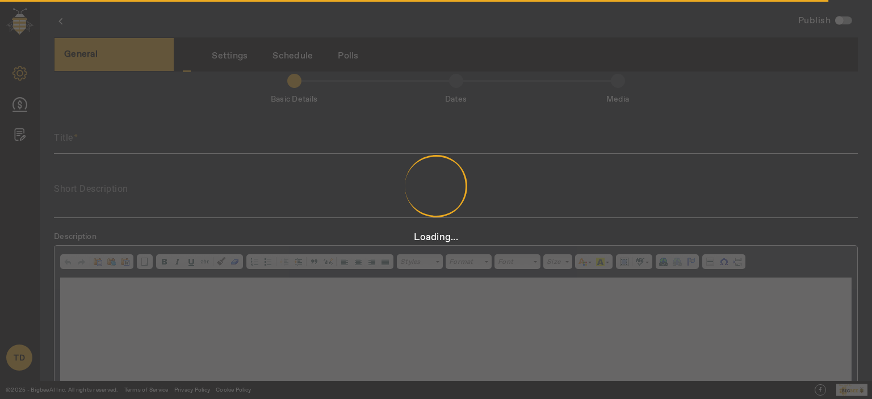
scroll to position [2, 0]
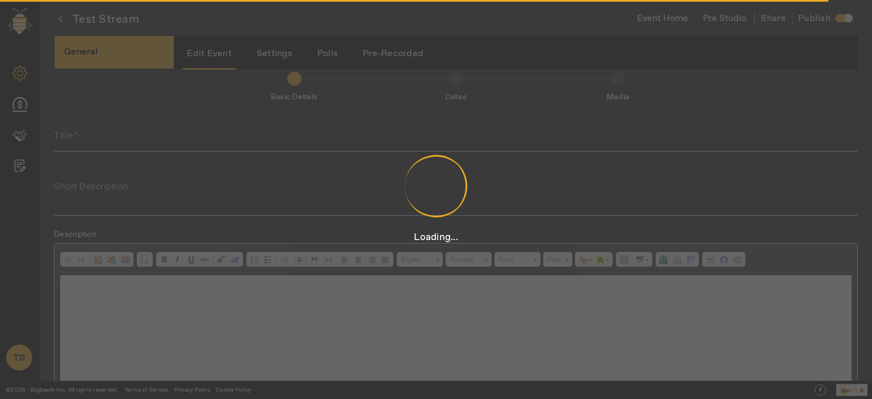
type input "Test Stream"
type textarea "Test Stream"
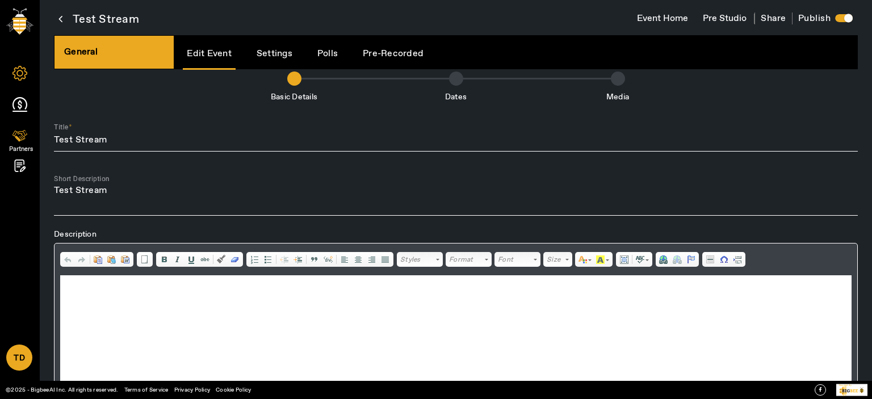
click at [27, 136] on div "Partners" at bounding box center [19, 136] width 17 height 17
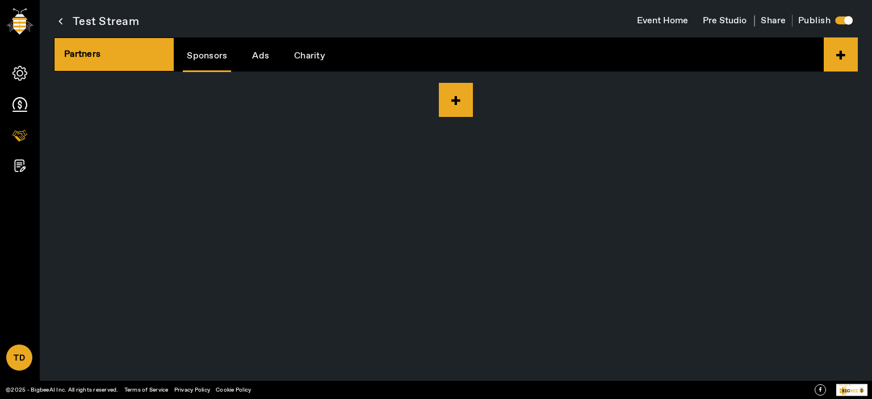
click at [310, 54] on link "Charity" at bounding box center [309, 55] width 39 height 29
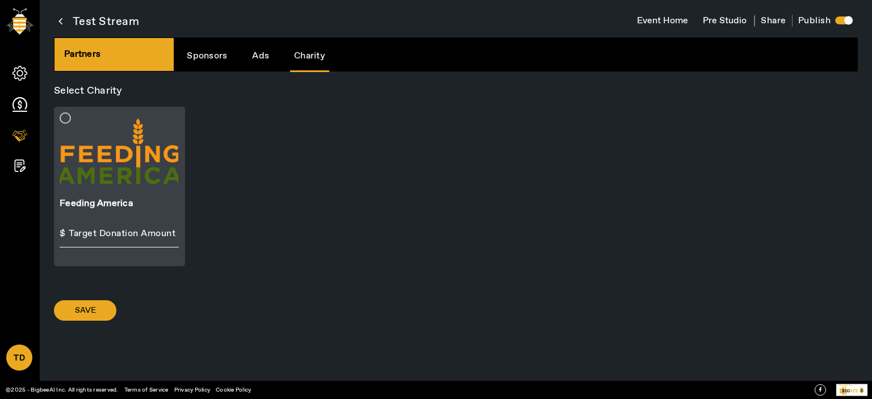
click at [113, 170] on div at bounding box center [119, 152] width 119 height 80
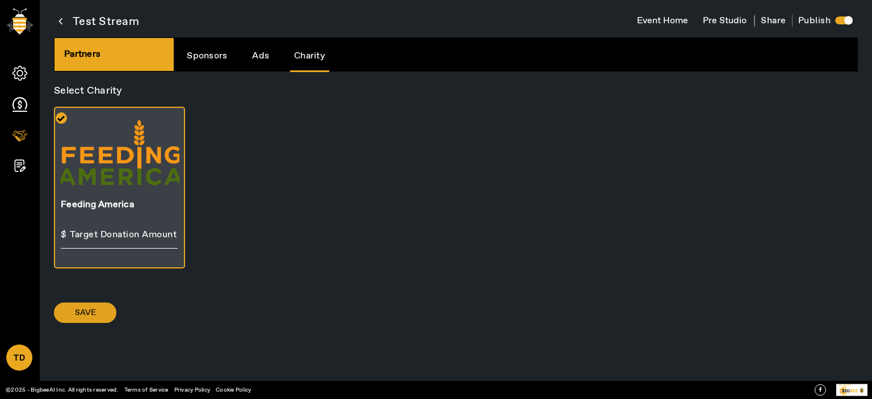
click at [71, 310] on span at bounding box center [85, 312] width 62 height 27
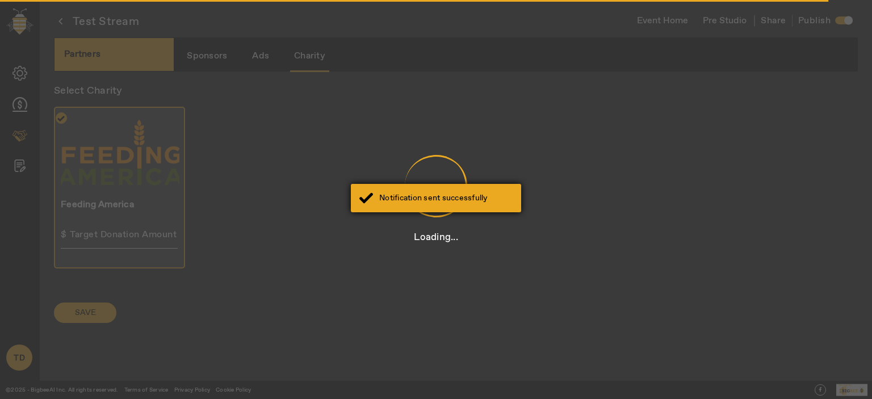
click at [470, 194] on div "Notification sent successfully" at bounding box center [445, 197] width 133 height 11
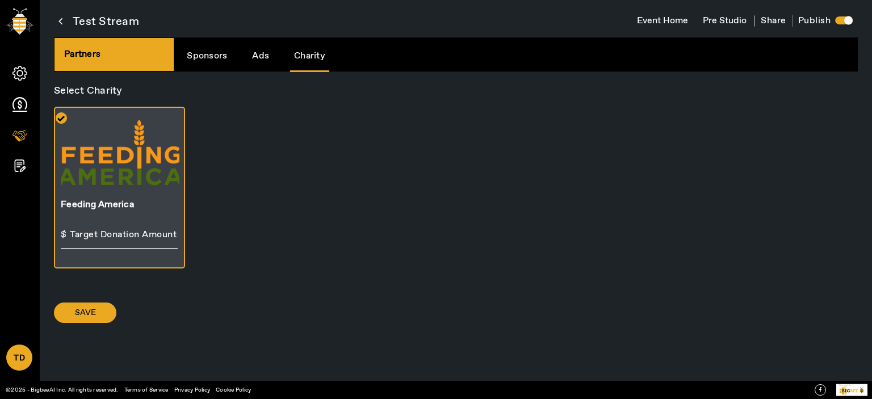
click at [60, 20] on icon at bounding box center [60, 21] width 4 height 14
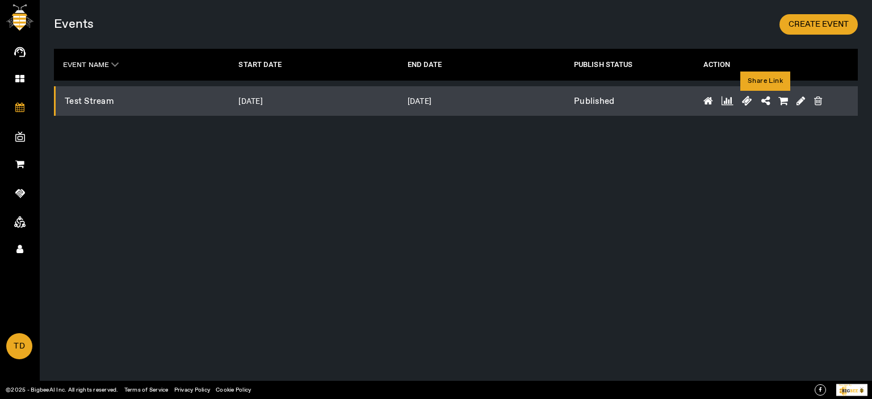
click at [765, 97] on icon at bounding box center [765, 101] width 9 height 10
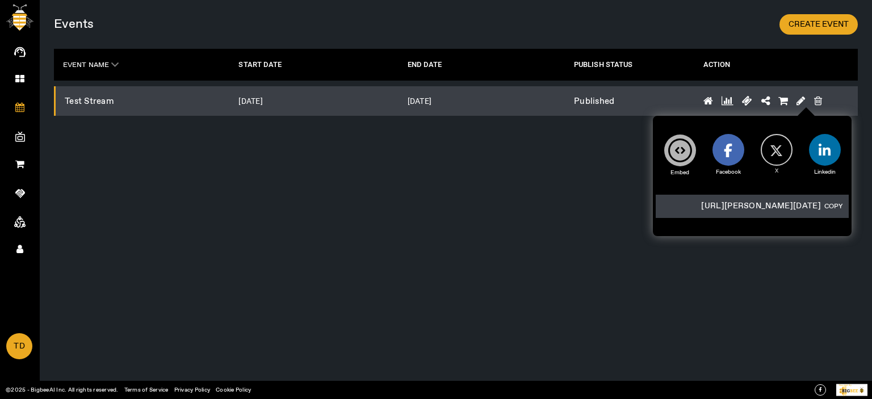
click at [831, 206] on button "COPY" at bounding box center [833, 206] width 25 height 12
click at [388, 199] on div "Events CREATE EVENT EVENT NAME .cls-1 { fill: var(--hexagon-theme-color6); } .c…" at bounding box center [456, 199] width 832 height 399
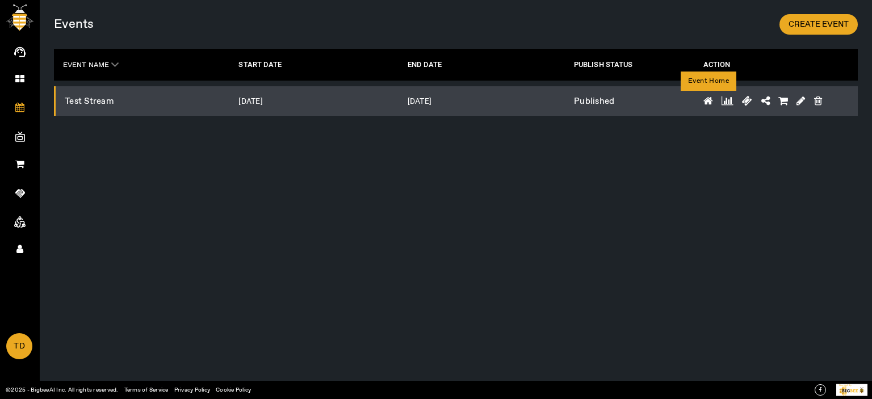
drag, startPoint x: 708, startPoint y: 101, endPoint x: 700, endPoint y: 140, distance: 39.5
click at [708, 101] on icon at bounding box center [708, 101] width 10 height 10
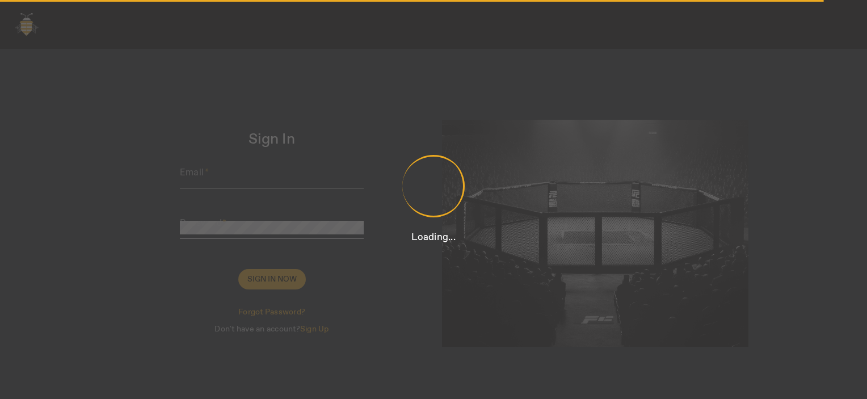
type input "[PERSON_NAME][EMAIL_ADDRESS][DOMAIN_NAME]"
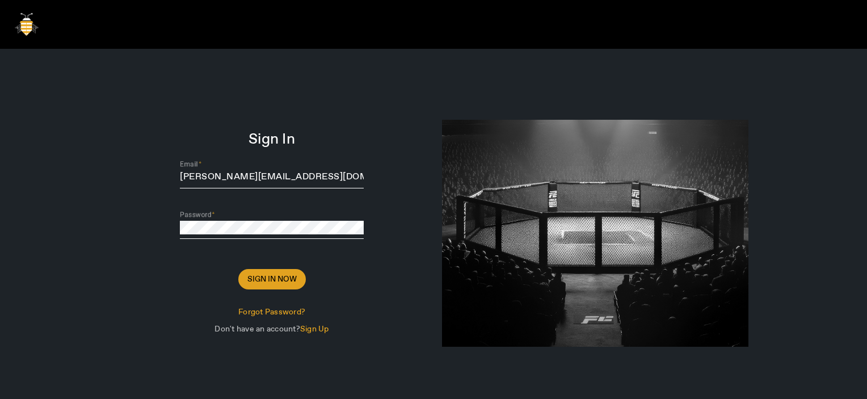
click at [273, 284] on span "Sign In Now" at bounding box center [271, 279] width 49 height 11
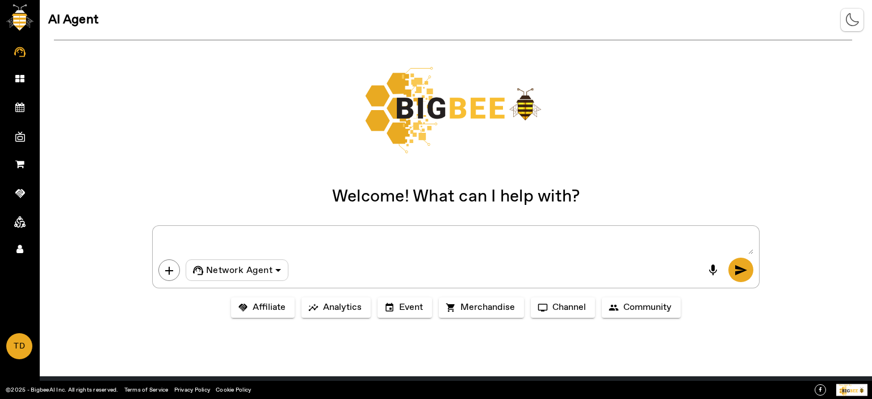
click at [20, 106] on icon at bounding box center [19, 107] width 9 height 10
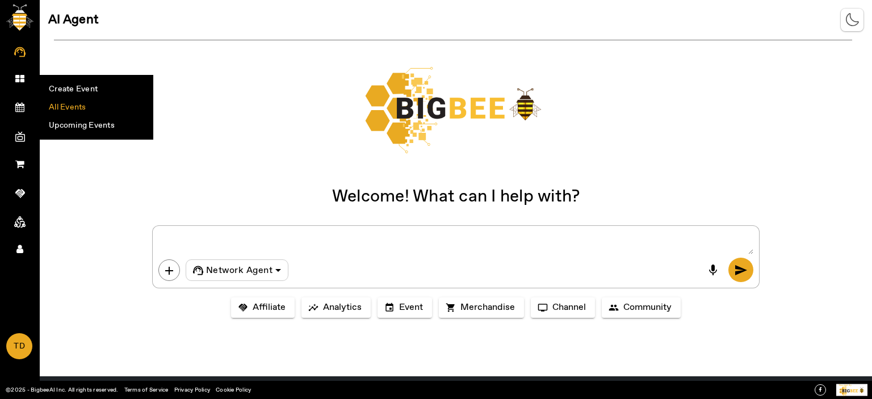
click at [75, 107] on li "All Events" at bounding box center [96, 107] width 112 height 18
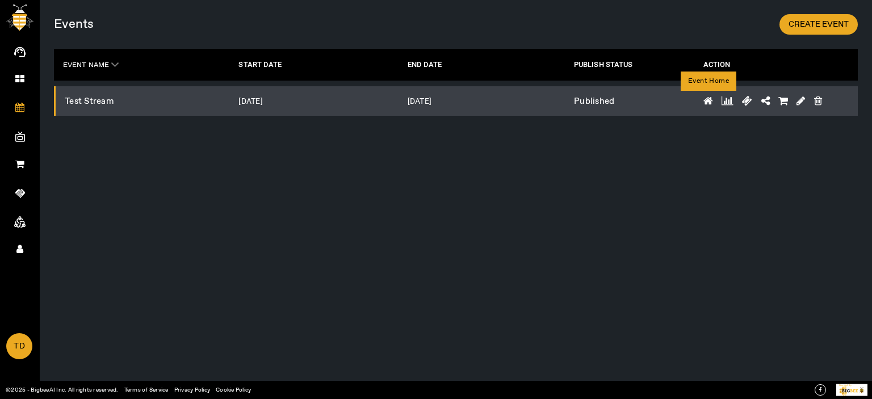
click at [703, 99] on icon at bounding box center [708, 101] width 10 height 10
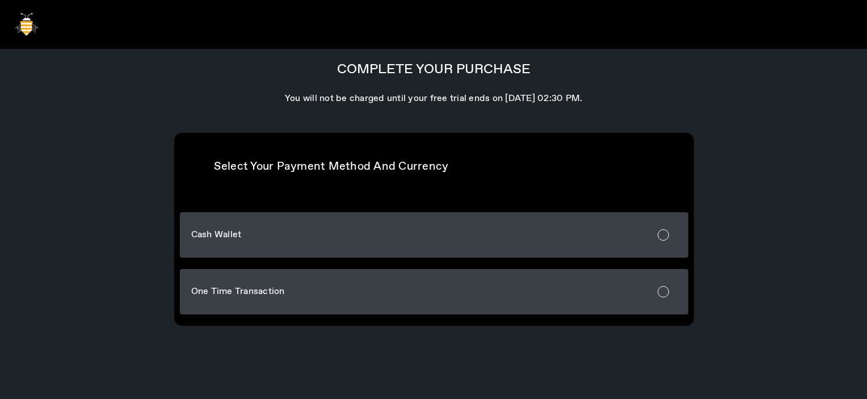
click at [35, 30] on img at bounding box center [26, 24] width 35 height 34
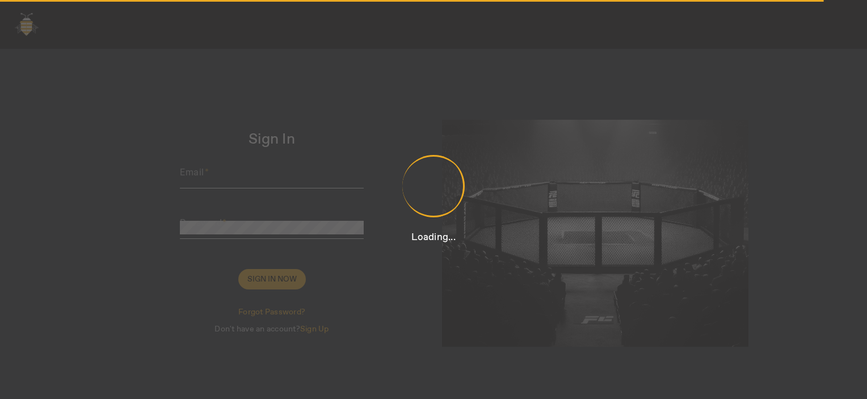
type input "[PERSON_NAME][EMAIL_ADDRESS][DOMAIN_NAME]"
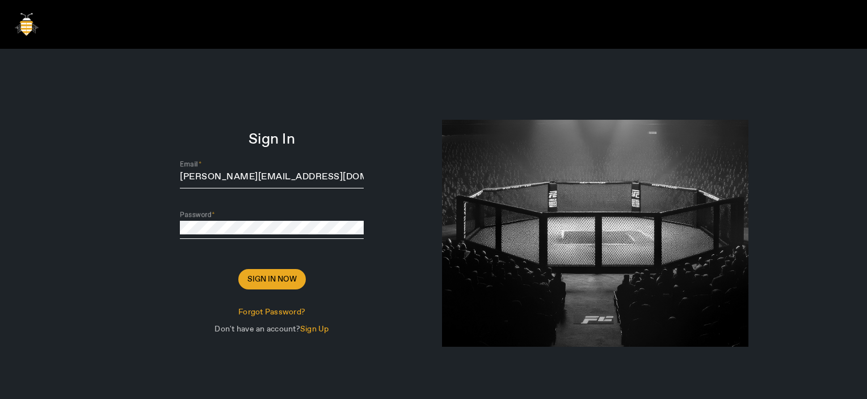
drag, startPoint x: 278, startPoint y: 280, endPoint x: 288, endPoint y: 279, distance: 10.9
click at [279, 280] on span "Sign In Now" at bounding box center [271, 279] width 49 height 11
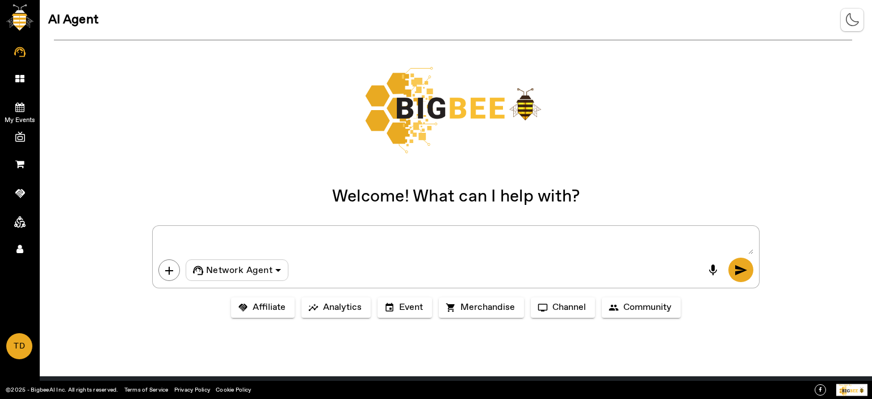
click at [23, 110] on icon at bounding box center [19, 107] width 9 height 10
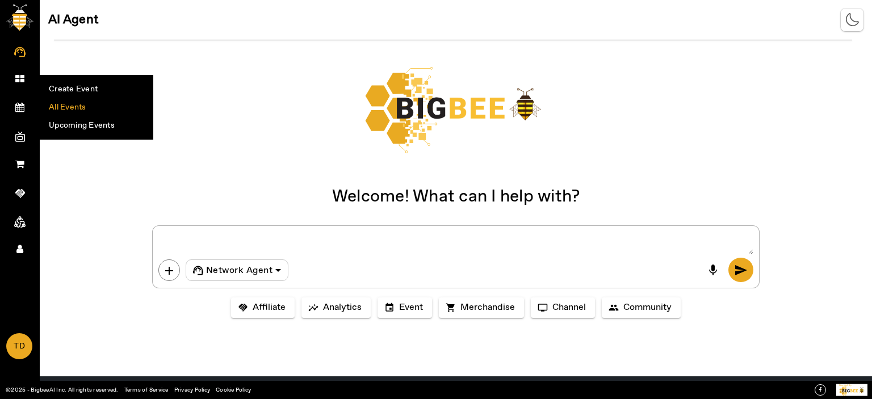
click at [75, 109] on li "All Events" at bounding box center [96, 107] width 112 height 18
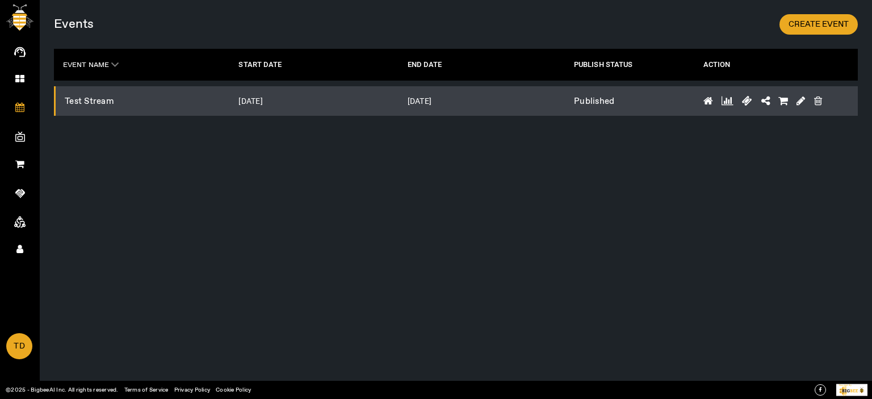
drag, startPoint x: 794, startPoint y: 98, endPoint x: 800, endPoint y: 99, distance: 5.7
click at [799, 99] on td at bounding box center [766, 101] width 145 height 30
click at [804, 99] on icon at bounding box center [800, 101] width 9 height 10
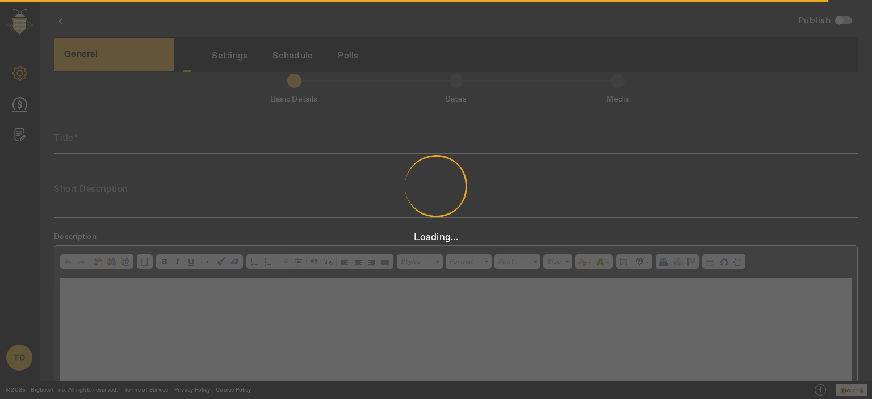
scroll to position [2, 0]
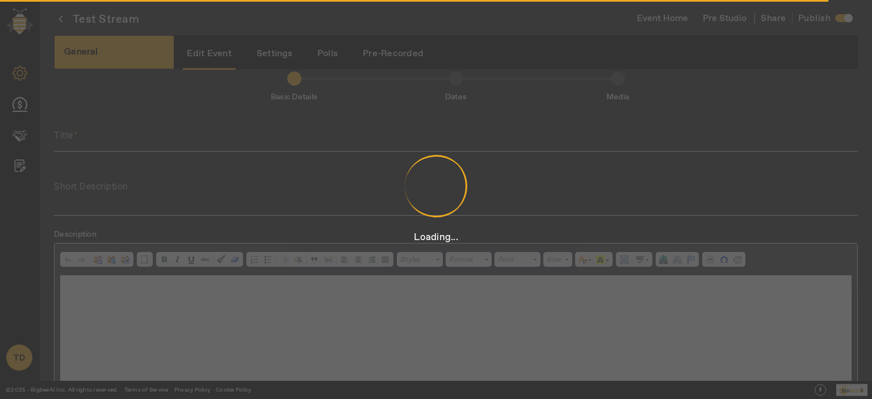
type input "Test Stream"
type textarea "Test Stream"
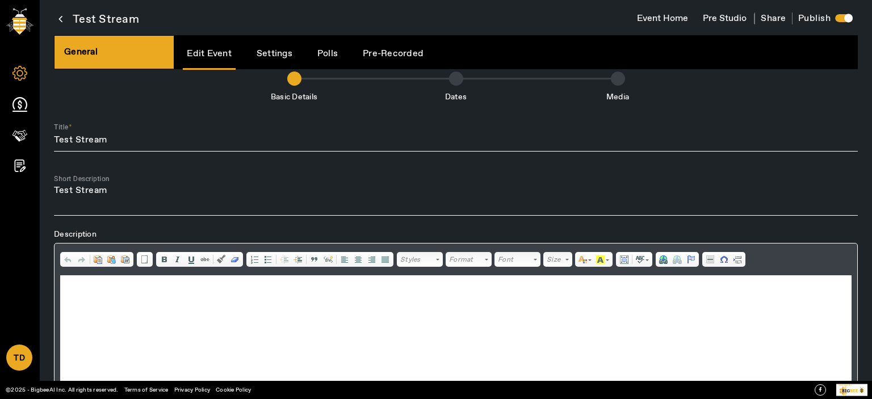
click at [662, 16] on button "Event Home" at bounding box center [662, 19] width 66 height 22
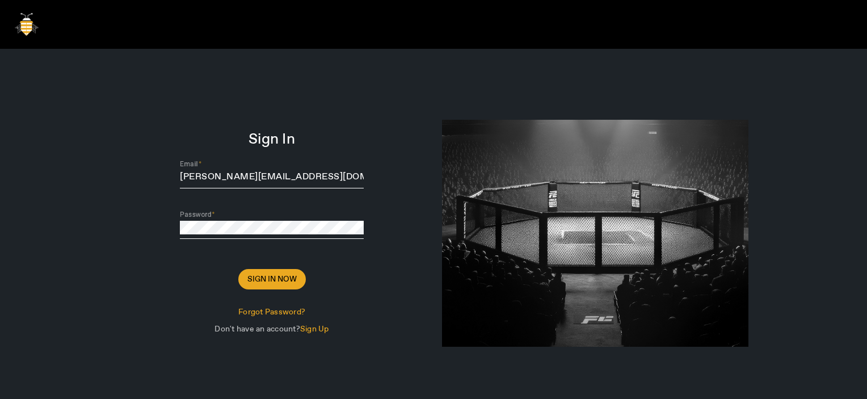
click at [262, 272] on button "Sign In Now" at bounding box center [272, 279] width 68 height 20
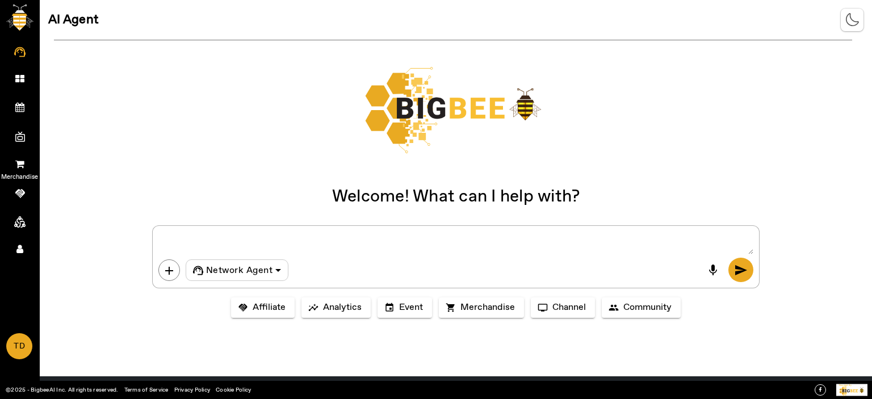
click at [24, 166] on link "Merchandise" at bounding box center [20, 163] width 40 height 28
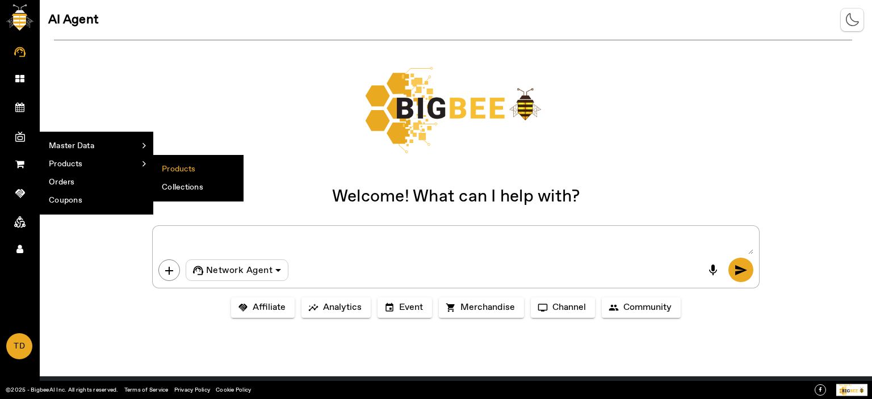
click at [169, 165] on li "Products" at bounding box center [198, 169] width 90 height 18
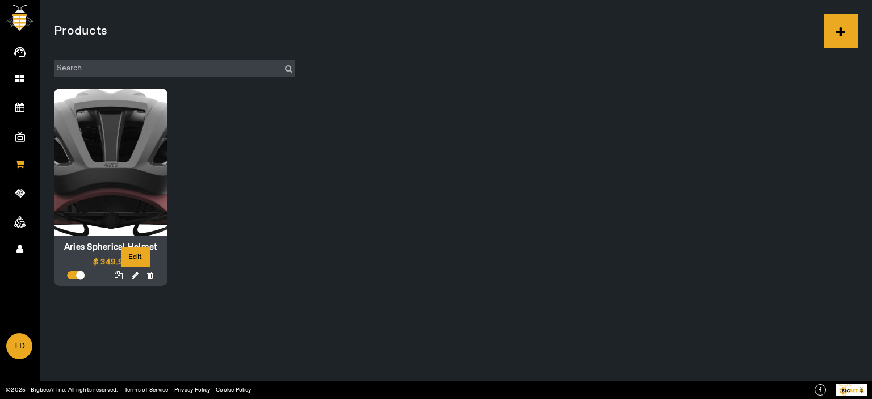
click at [134, 274] on icon at bounding box center [135, 275] width 7 height 8
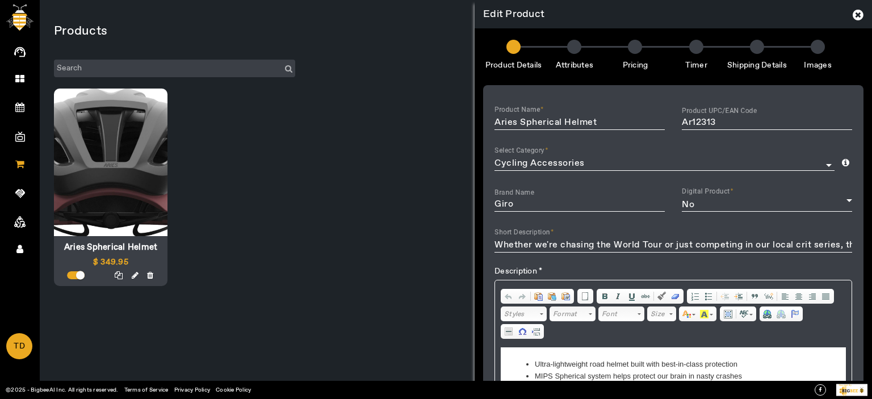
click at [694, 43] on li "Timer" at bounding box center [696, 55] width 61 height 31
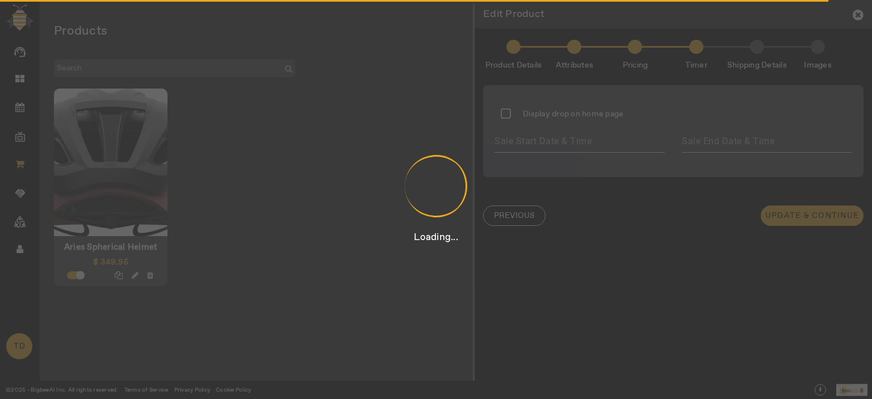
type input "[DATE] 03:04 PM"
type input "[DATE] 11:59 PM"
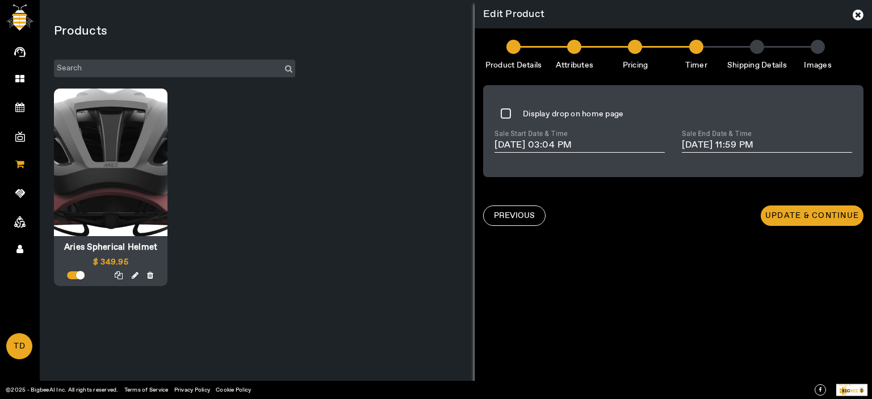
click at [524, 215] on span "PREVIOUS" at bounding box center [514, 215] width 41 height 11
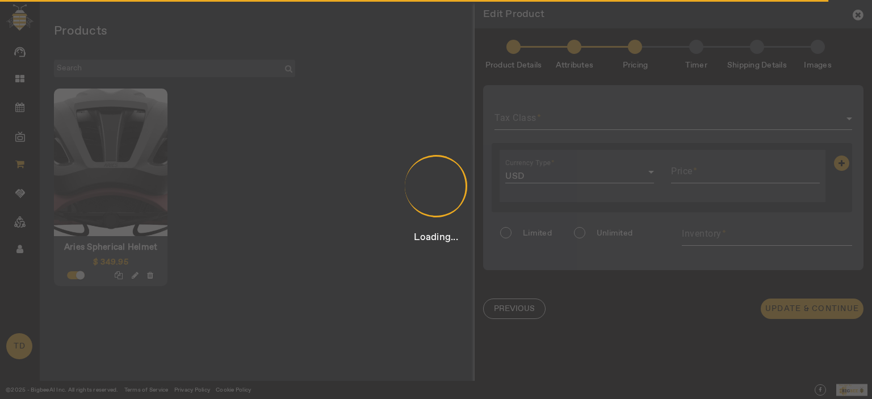
type input "48"
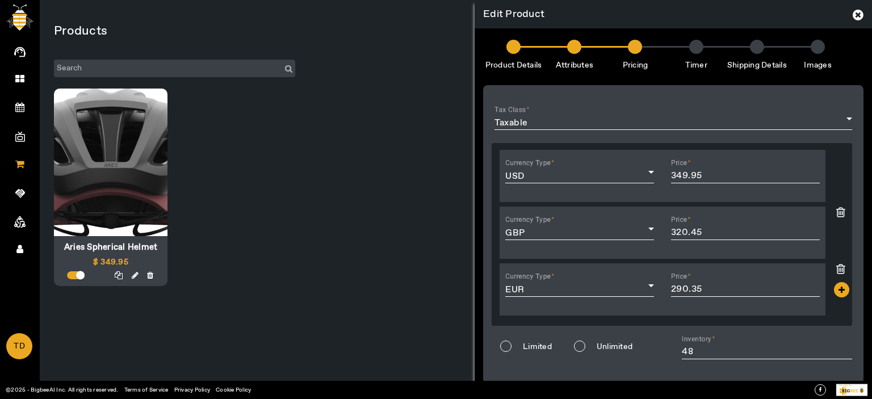
click at [856, 18] on icon at bounding box center [857, 15] width 11 height 12
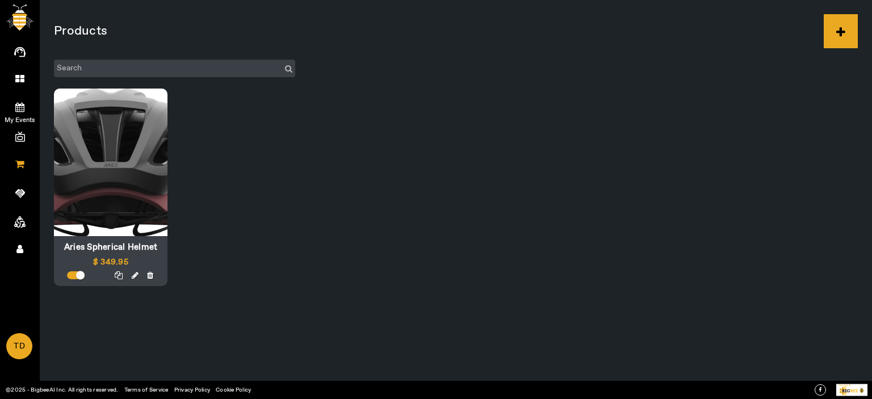
click at [16, 108] on icon at bounding box center [19, 107] width 9 height 10
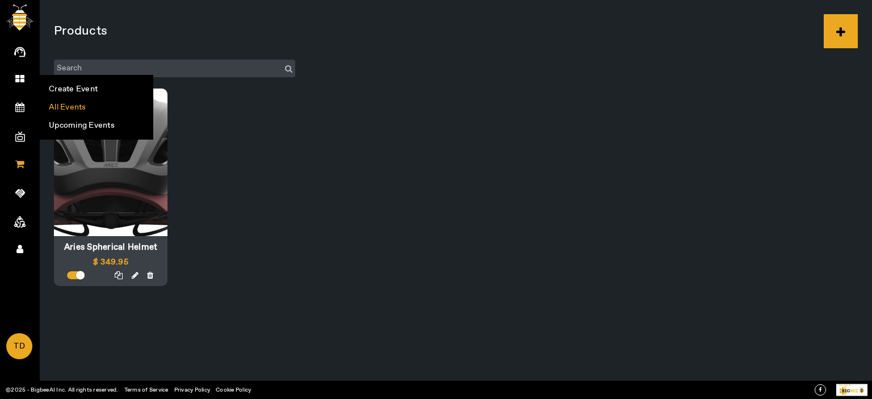
click at [72, 108] on li "All Events" at bounding box center [96, 107] width 112 height 18
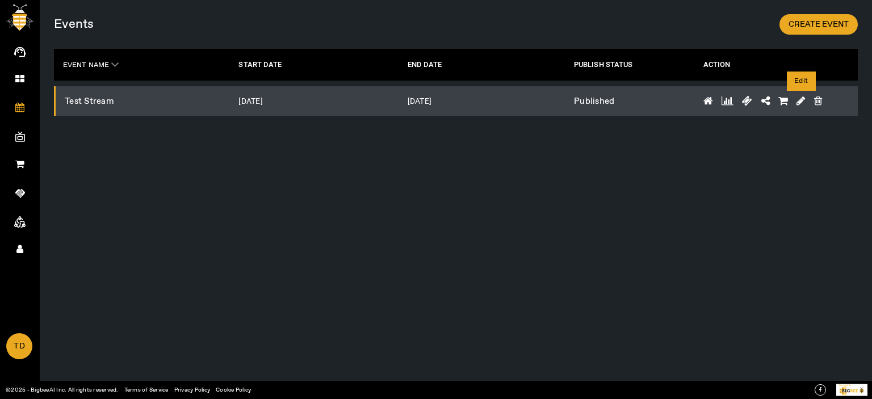
click at [800, 99] on icon at bounding box center [800, 101] width 9 height 10
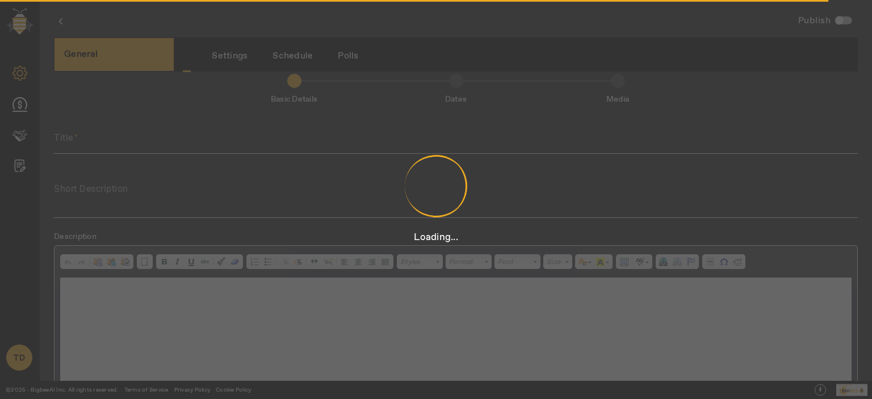
scroll to position [2, 0]
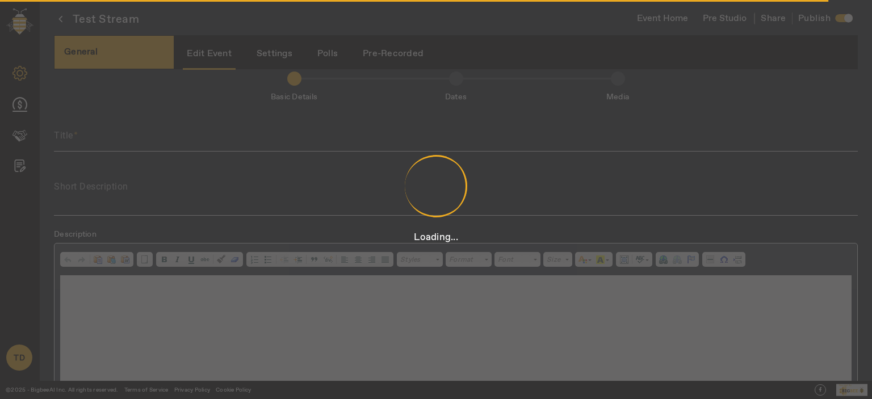
type input "Test Stream"
type textarea "Test Stream"
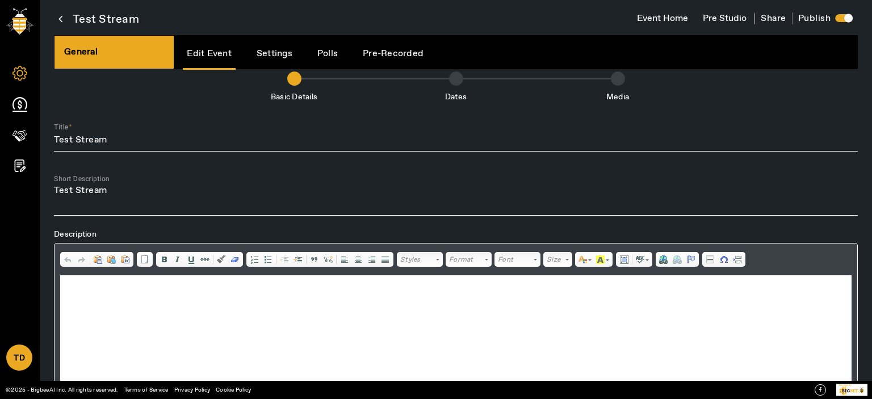
click at [731, 20] on button "Pre Studio" at bounding box center [724, 19] width 58 height 22
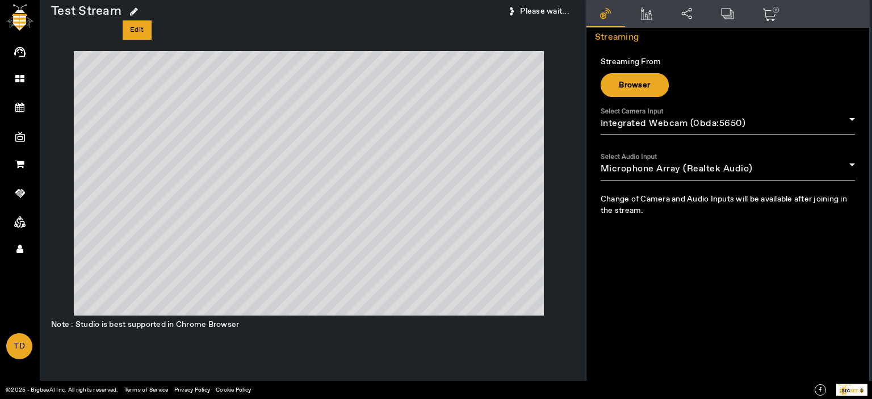
click at [137, 12] on icon at bounding box center [134, 11] width 8 height 9
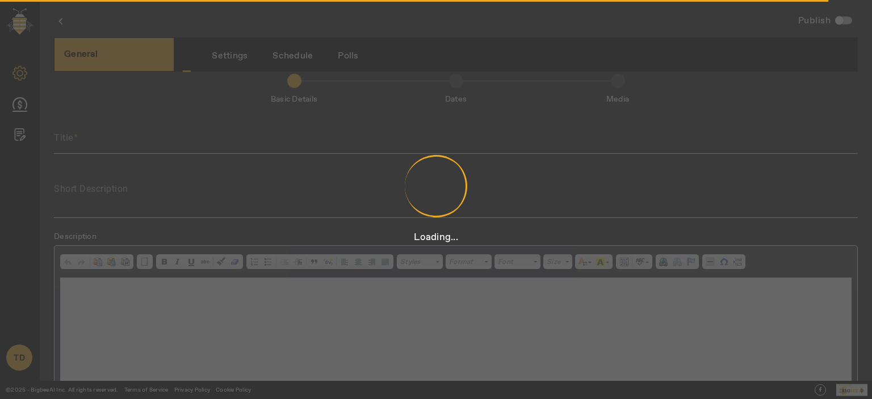
scroll to position [2, 0]
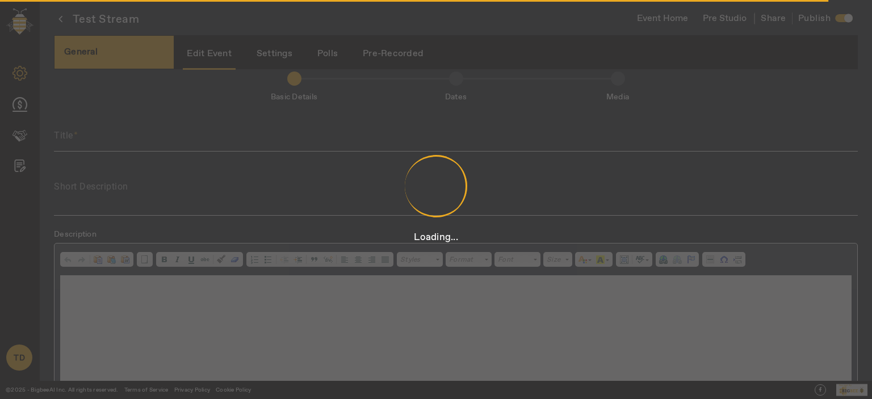
type input "Test Stream"
type textarea "Test Stream"
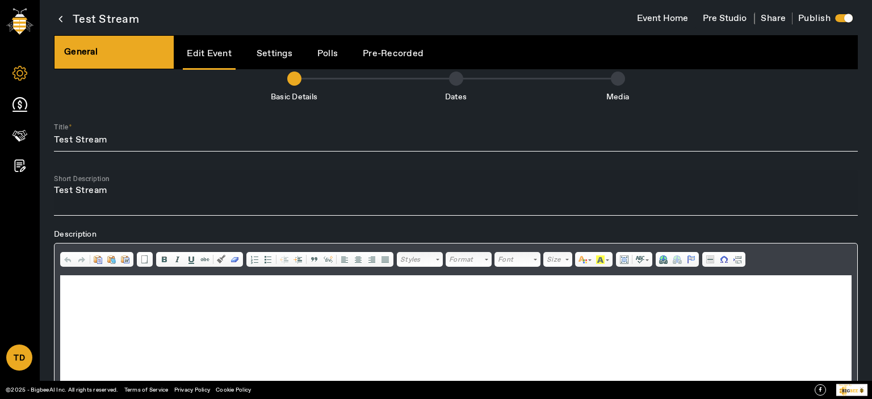
scroll to position [78, 0]
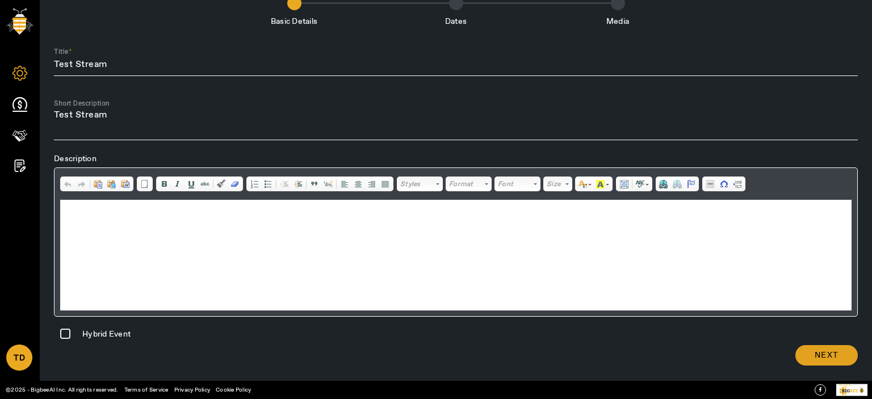
click at [831, 351] on span "Next" at bounding box center [826, 355] width 24 height 11
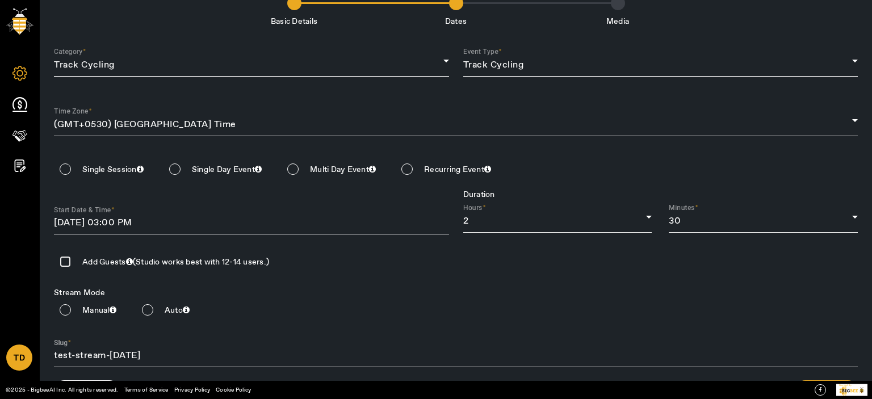
scroll to position [114, 0]
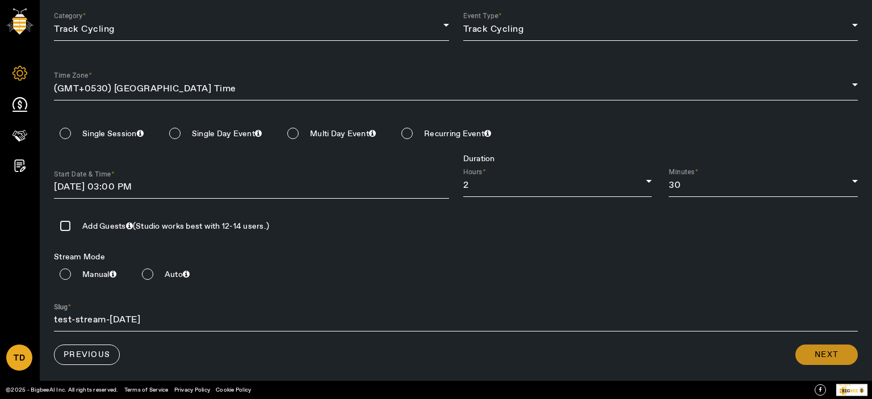
click at [827, 351] on span "Next" at bounding box center [826, 354] width 24 height 11
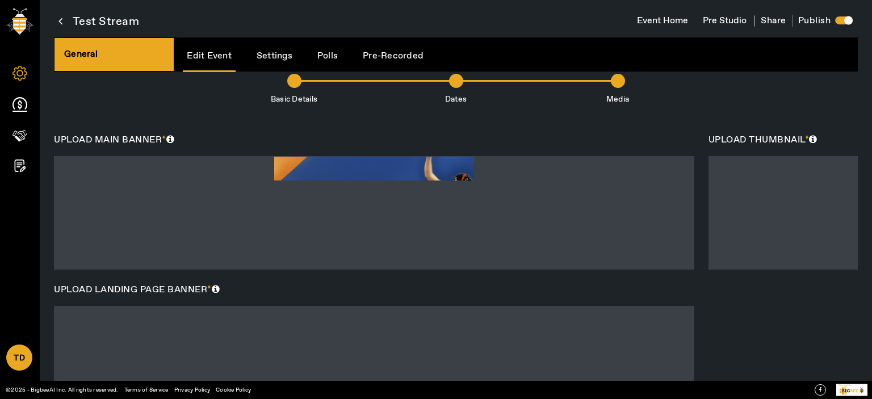
scroll to position [444, 0]
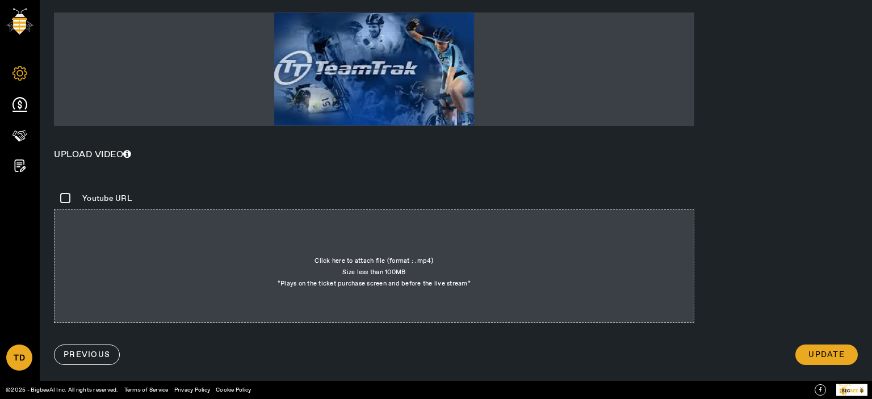
drag, startPoint x: 836, startPoint y: 358, endPoint x: 830, endPoint y: 345, distance: 14.7
click at [836, 357] on span "Update" at bounding box center [826, 354] width 36 height 11
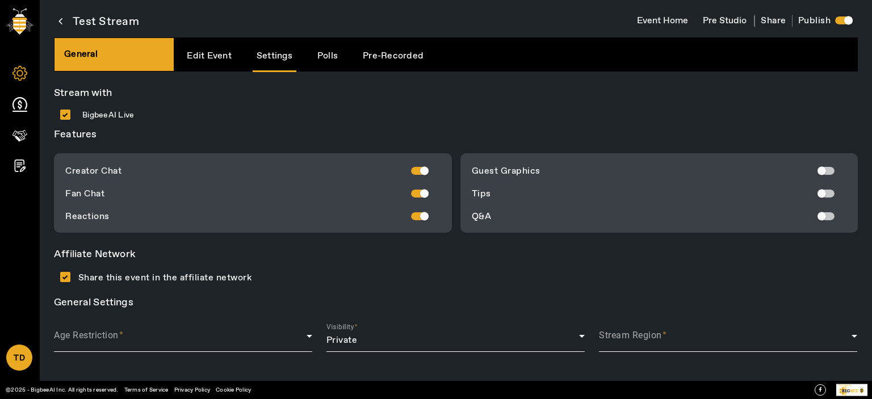
scroll to position [2, 0]
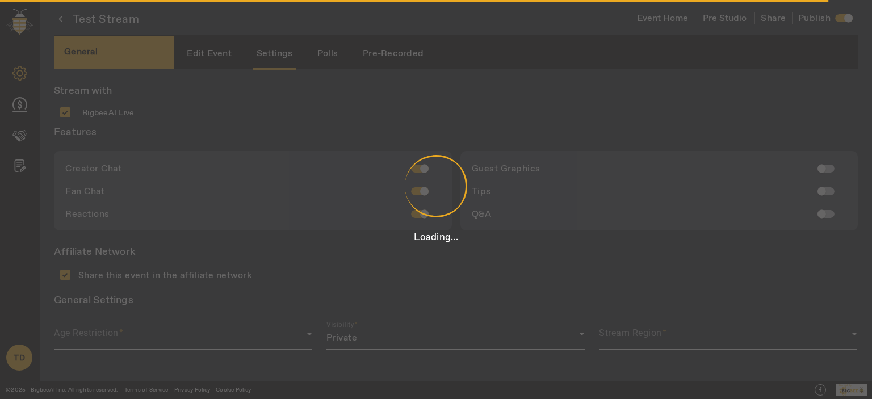
type input "Hosted by"
type input "[PERSON_NAME]"
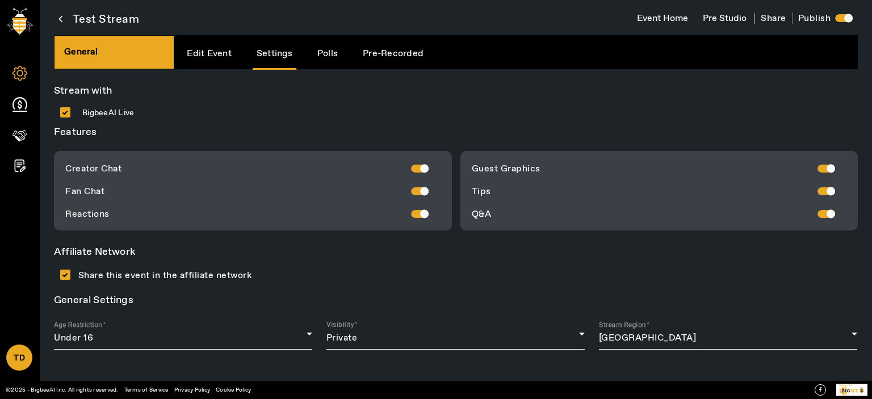
scroll to position [500, 0]
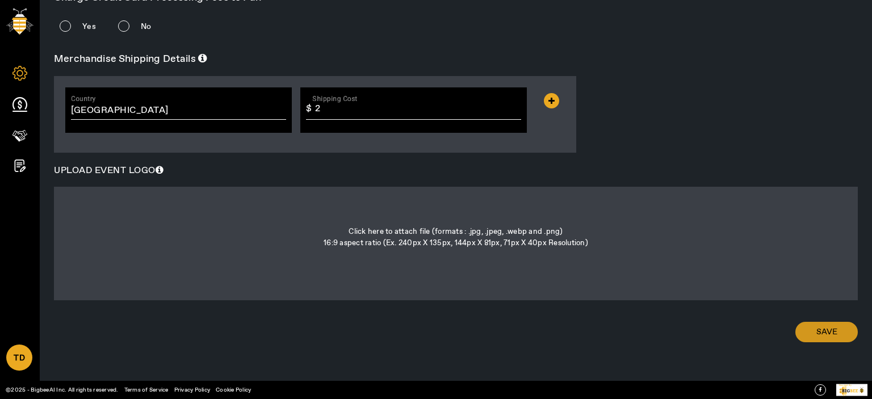
click at [829, 335] on span "Save" at bounding box center [826, 331] width 21 height 11
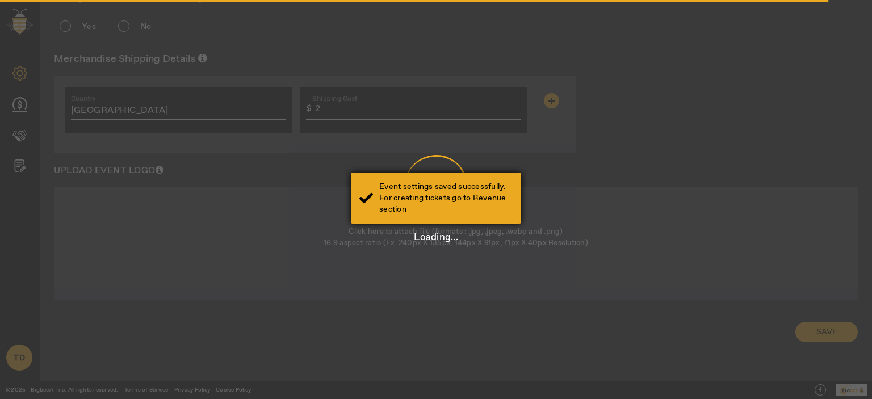
click at [463, 198] on div "Event settings saved successfully. For creating tickets go to Revenue section" at bounding box center [445, 198] width 133 height 34
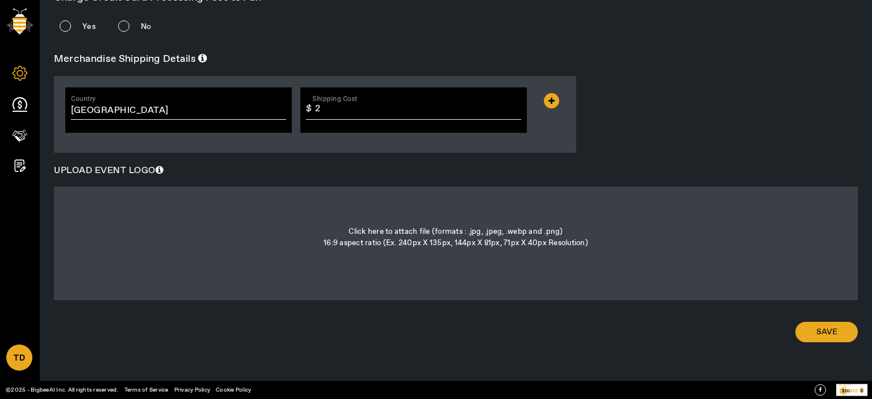
scroll to position [0, 0]
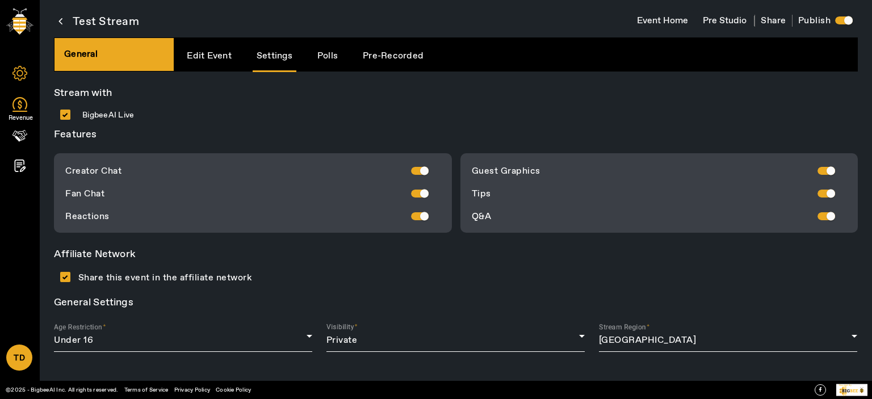
click at [24, 105] on icon at bounding box center [19, 104] width 15 height 15
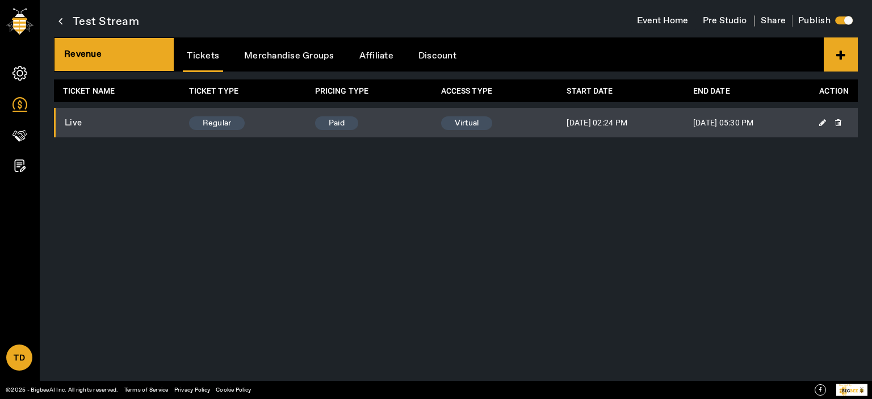
click at [0, 0] on app-root "TD Account Upgrade Plan Purchase Credits Credit Usage Sign Out Test Stream Even…" at bounding box center [0, 0] width 0 height 0
click at [842, 20] on div "button" at bounding box center [848, 20] width 23 height 23
click at [843, 20] on div "button" at bounding box center [839, 20] width 9 height 9
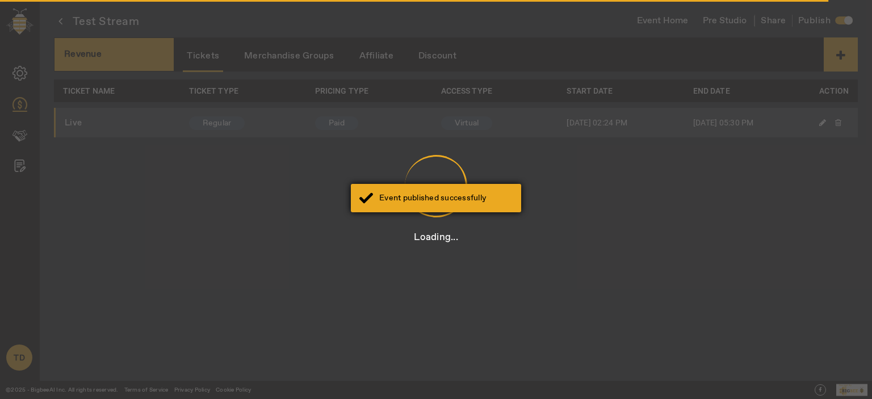
drag, startPoint x: 390, startPoint y: 203, endPoint x: 473, endPoint y: 188, distance: 84.8
click at [390, 203] on div "Event published successfully" at bounding box center [445, 197] width 133 height 11
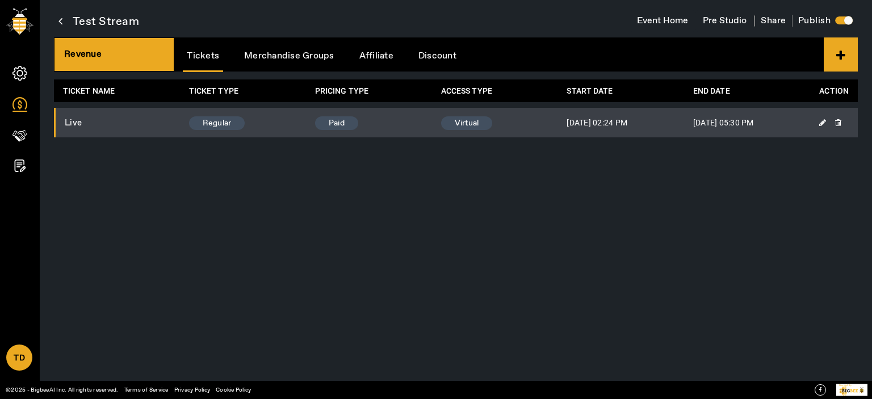
click at [722, 20] on button "Pre Studio" at bounding box center [724, 21] width 58 height 22
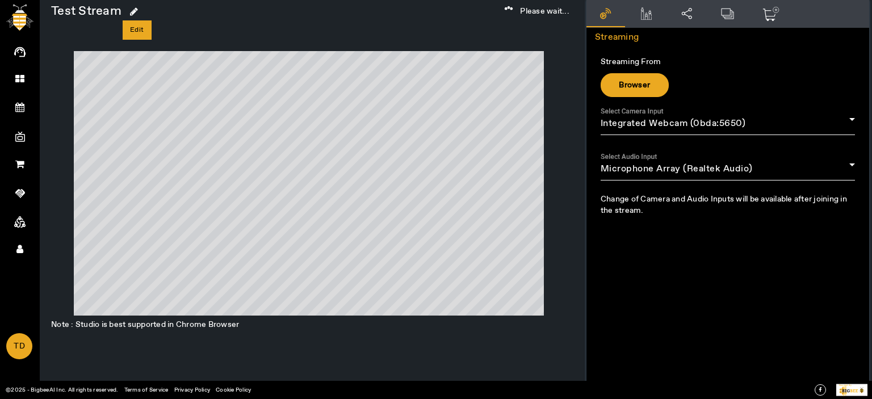
click at [136, 9] on icon at bounding box center [134, 11] width 8 height 9
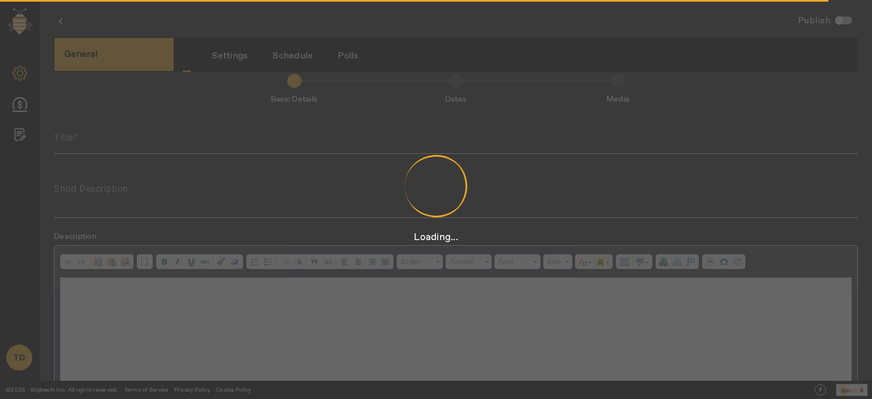
scroll to position [2, 0]
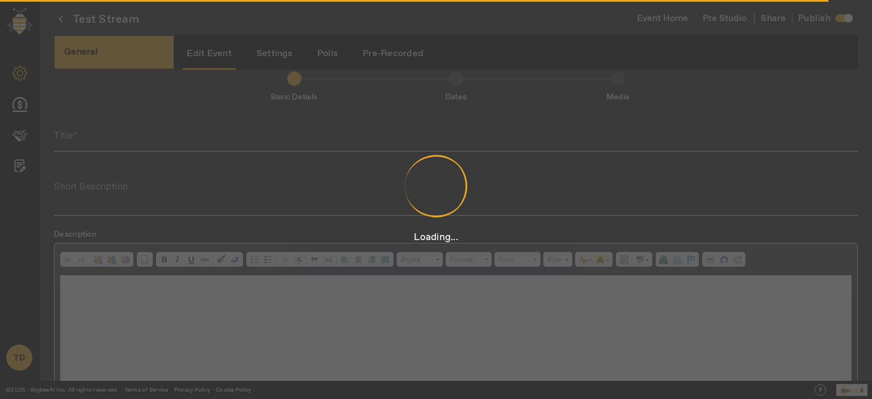
type input "Test Stream"
type textarea "Test Stream"
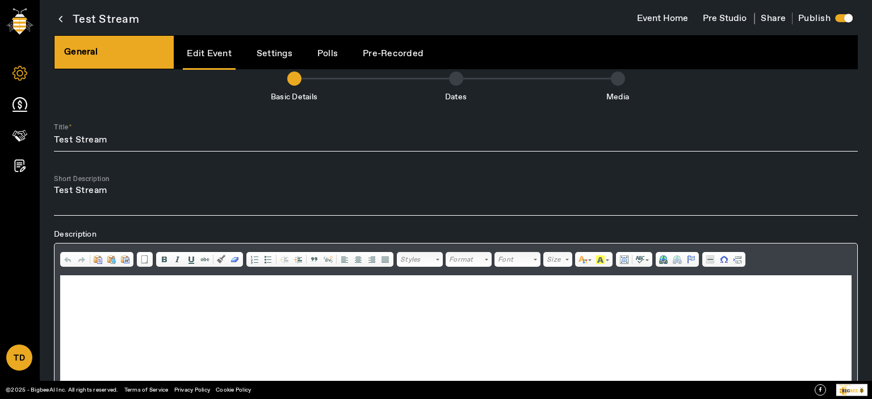
click at [280, 51] on link "Settings" at bounding box center [275, 53] width 44 height 29
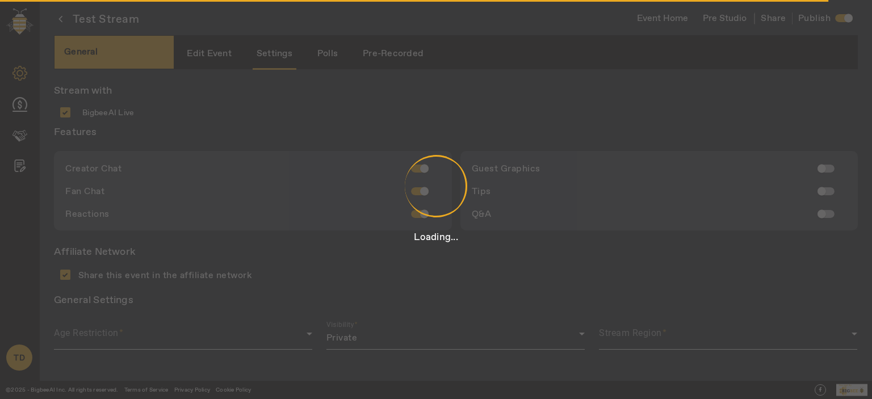
type input "Hosted by"
type input "[PERSON_NAME]"
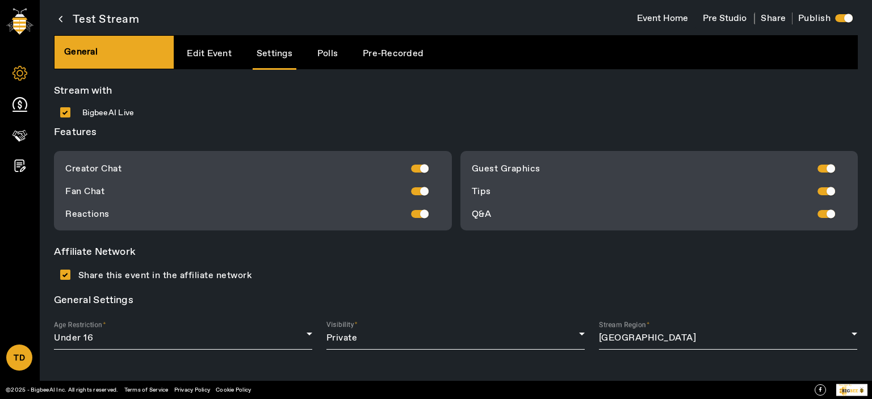
click at [421, 329] on div "Visibility Private" at bounding box center [455, 333] width 258 height 32
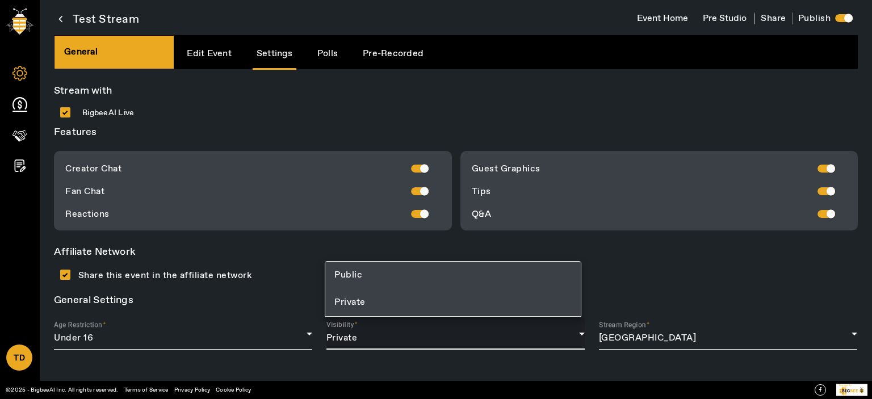
click at [375, 265] on mat-option "Public" at bounding box center [452, 275] width 255 height 27
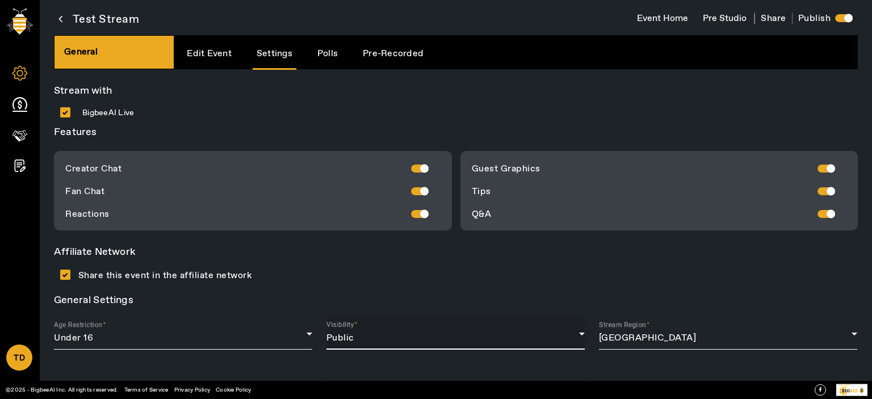
scroll to position [500, 0]
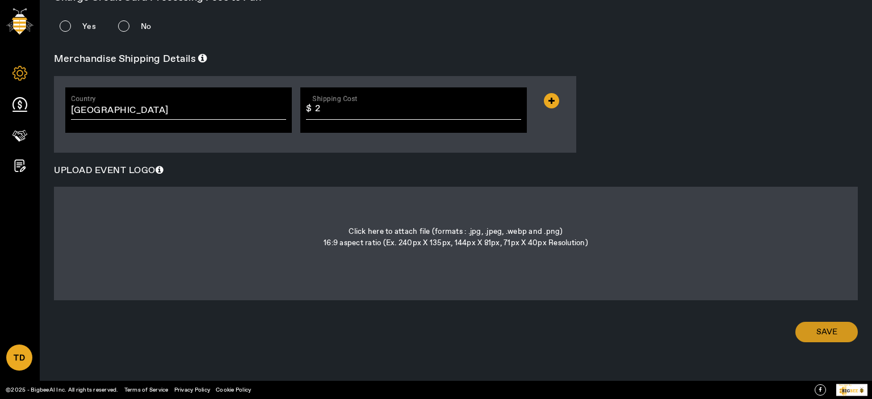
drag, startPoint x: 821, startPoint y: 322, endPoint x: 851, endPoint y: 315, distance: 31.5
click at [822, 322] on span at bounding box center [826, 331] width 62 height 27
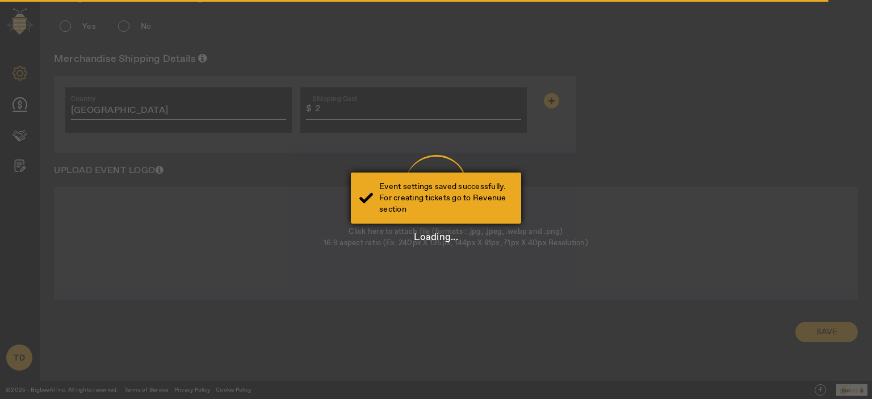
click at [415, 183] on div "Event settings saved successfully. For creating tickets go to Revenue section" at bounding box center [445, 198] width 133 height 34
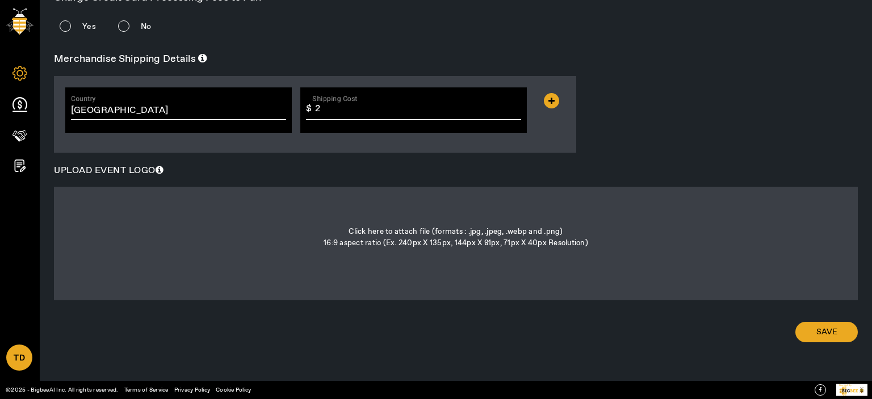
scroll to position [0, 0]
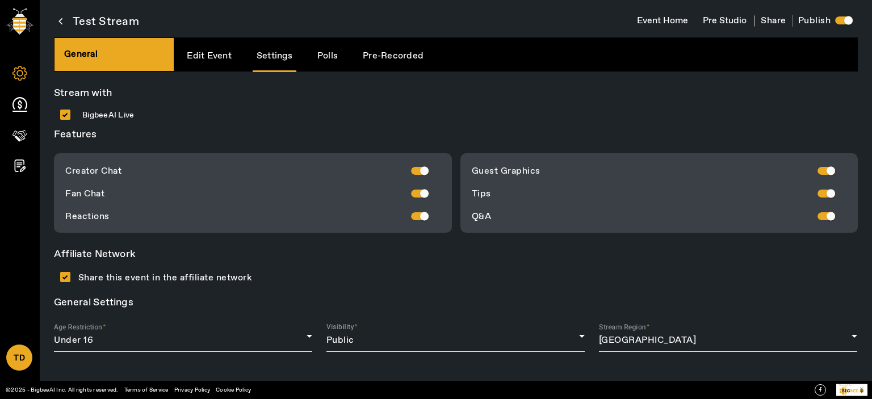
click at [771, 20] on span "Share" at bounding box center [773, 21] width 26 height 12
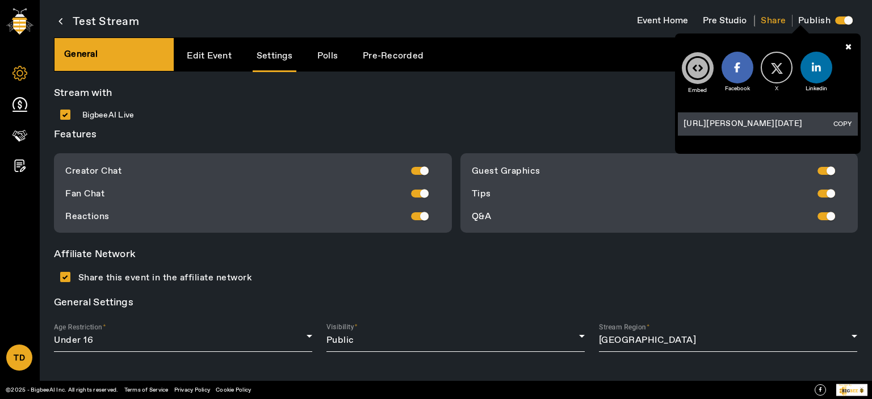
click at [844, 124] on button "COPY" at bounding box center [842, 124] width 25 height 12
click at [419, 349] on div "Visibility Public" at bounding box center [455, 336] width 258 height 32
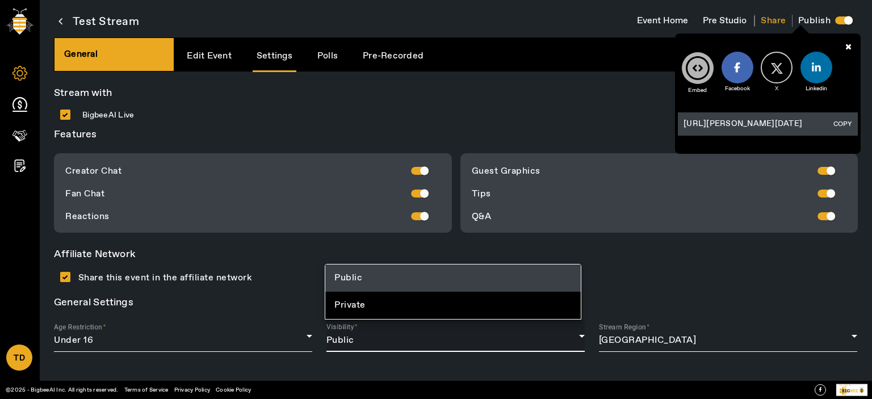
click at [363, 270] on mat-option "Public" at bounding box center [452, 277] width 255 height 27
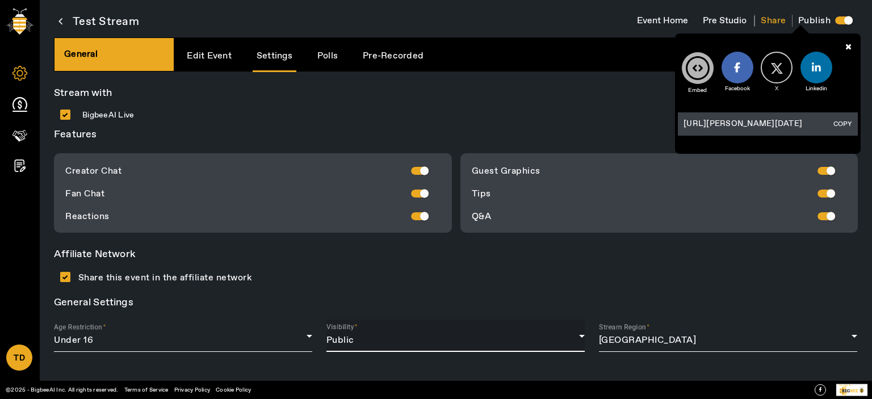
click at [361, 338] on div "Public" at bounding box center [452, 341] width 253 height 14
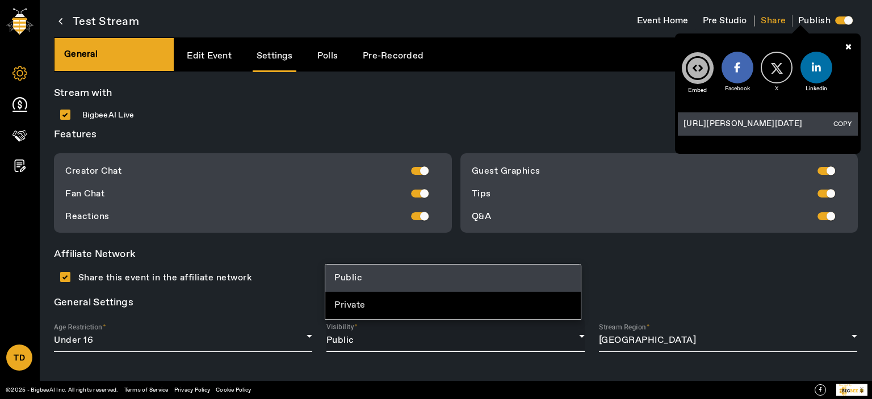
drag, startPoint x: 368, startPoint y: 312, endPoint x: 438, endPoint y: 295, distance: 72.4
click at [368, 311] on mat-option "Private" at bounding box center [452, 305] width 255 height 27
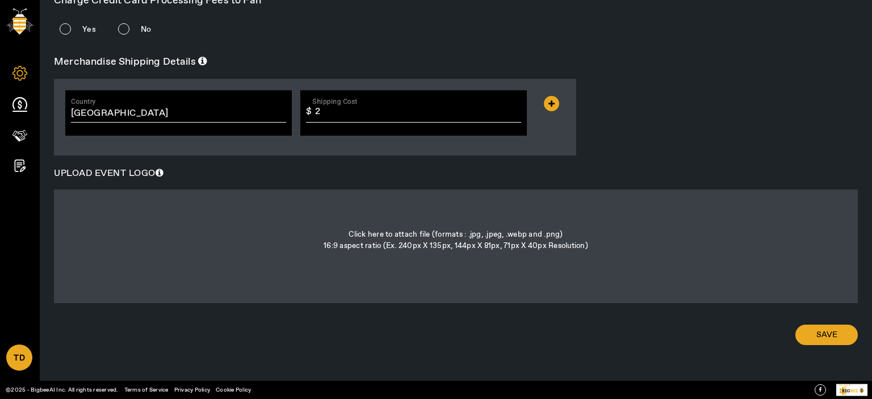
scroll to position [500, 0]
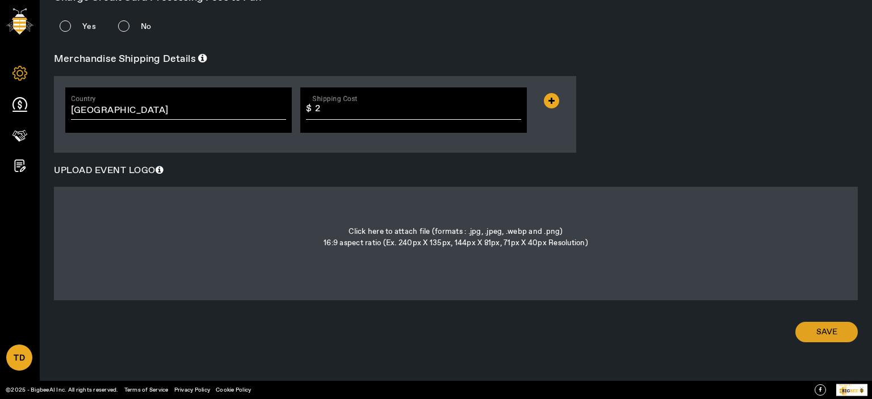
click at [825, 337] on span "Save" at bounding box center [826, 331] width 21 height 11
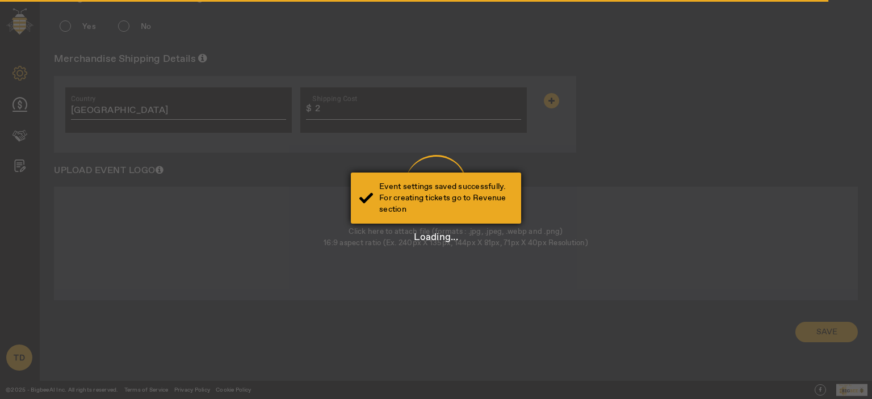
click at [415, 201] on div "Event settings saved successfully. For creating tickets go to Revenue section" at bounding box center [445, 198] width 133 height 34
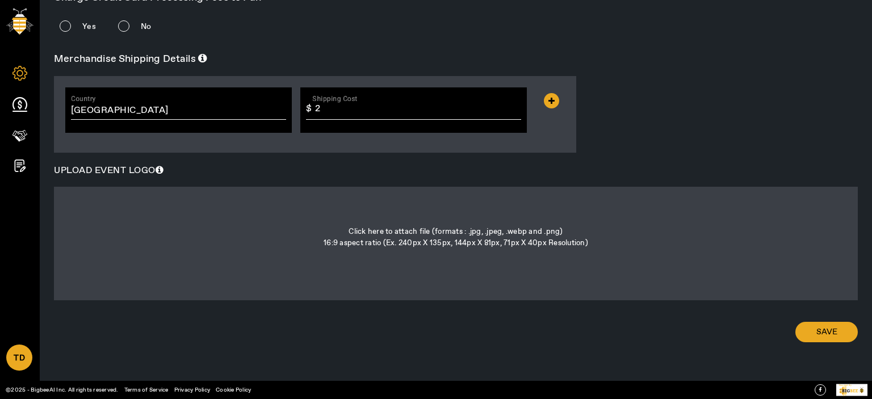
scroll to position [0, 0]
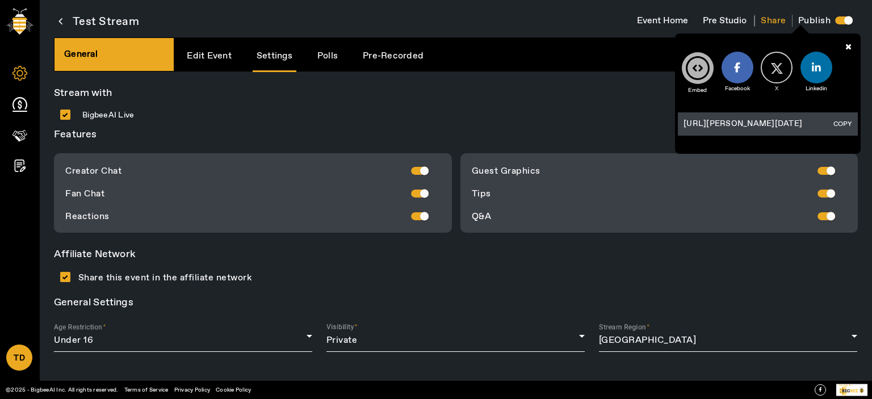
click at [696, 300] on h3 "General Settings" at bounding box center [456, 303] width 804 height 16
drag, startPoint x: 844, startPoint y: 47, endPoint x: 819, endPoint y: 47, distance: 24.4
click at [843, 47] on icon at bounding box center [848, 46] width 24 height 26
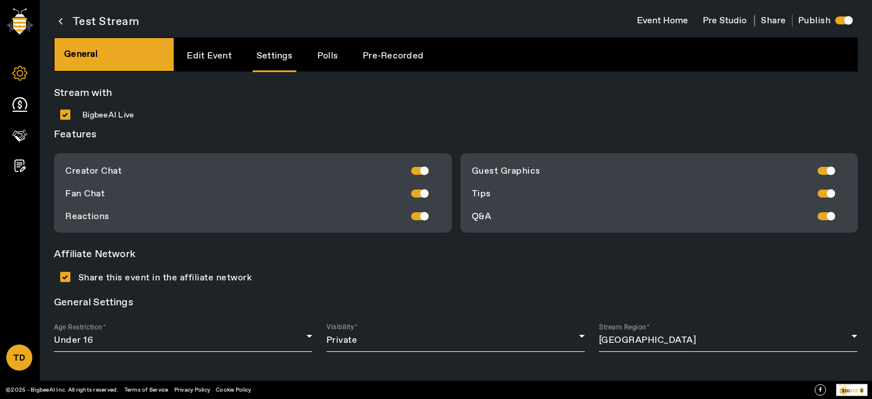
click at [481, 68] on div "General Edit Event Settings Polls Pre-Recorded" at bounding box center [456, 54] width 804 height 34
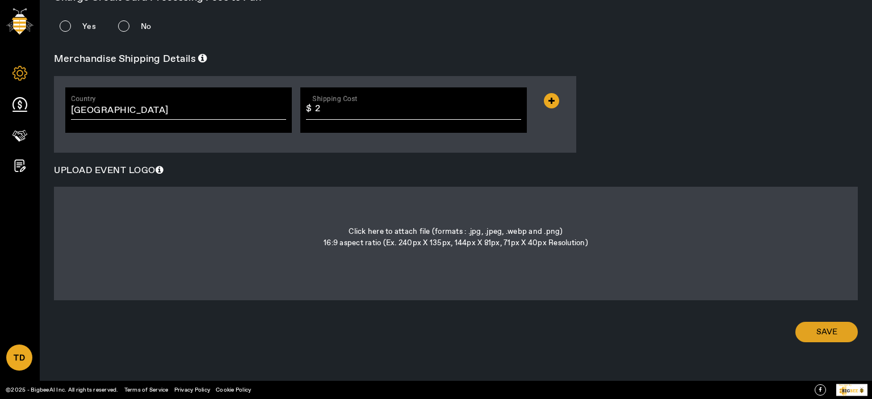
click at [821, 331] on span "Save" at bounding box center [826, 331] width 21 height 11
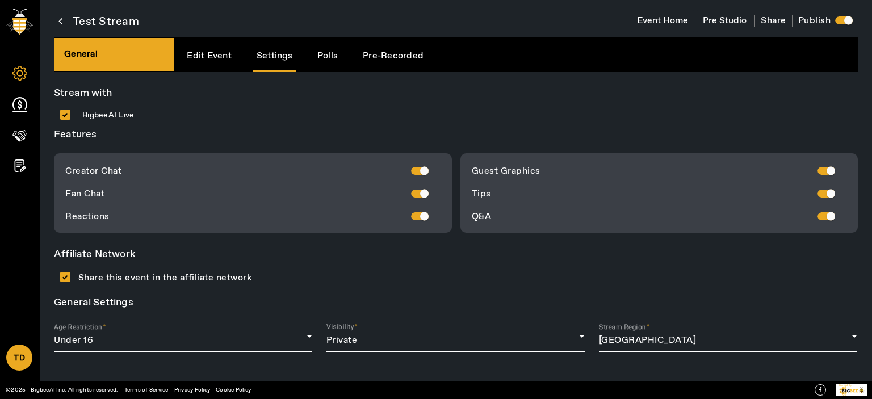
click at [14, 367] on link "TD" at bounding box center [19, 357] width 26 height 26
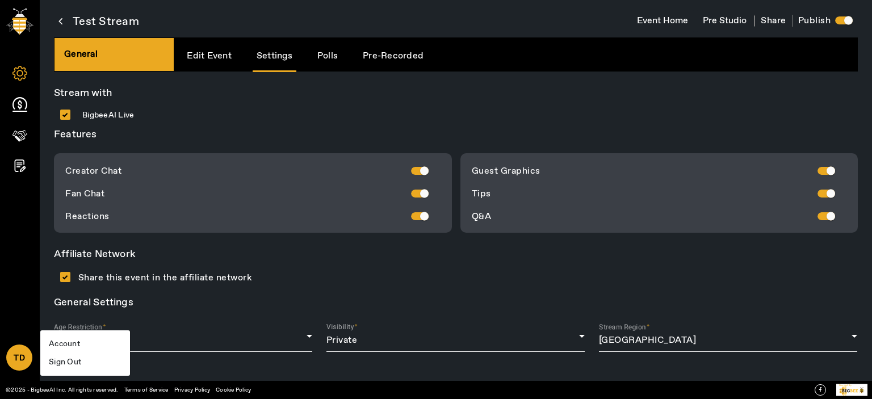
click at [65, 361] on li "Sign Out" at bounding box center [85, 362] width 90 height 18
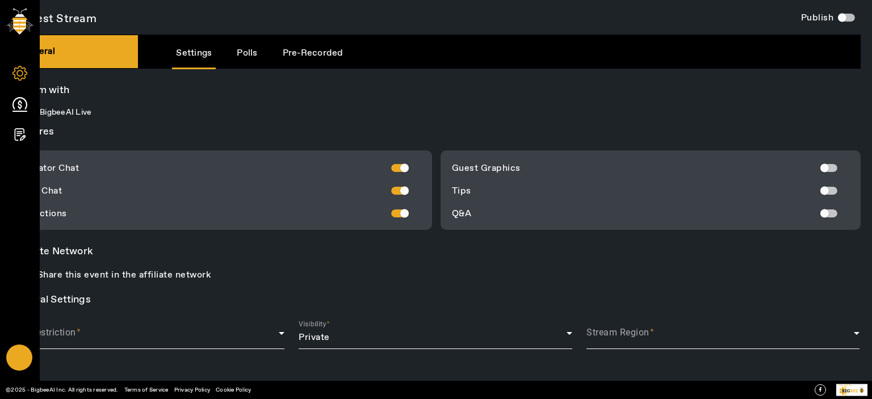
click at [16, 358] on link at bounding box center [19, 357] width 26 height 26
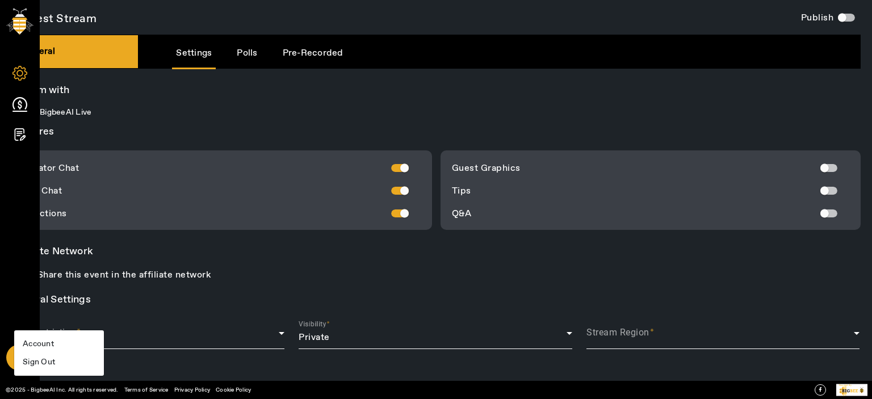
drag, startPoint x: 43, startPoint y: 360, endPoint x: 63, endPoint y: 358, distance: 19.9
click at [45, 359] on li "Sign Out" at bounding box center [59, 362] width 90 height 18
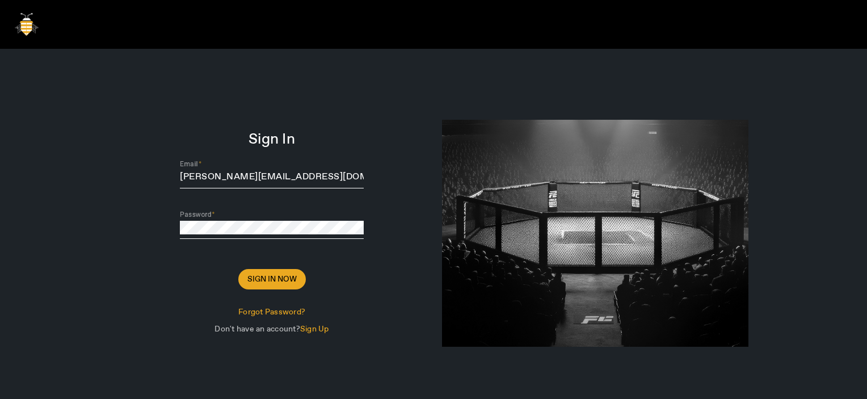
click at [588, 81] on div at bounding box center [595, 240] width 323 height 382
